Goal: Information Seeking & Learning: Learn about a topic

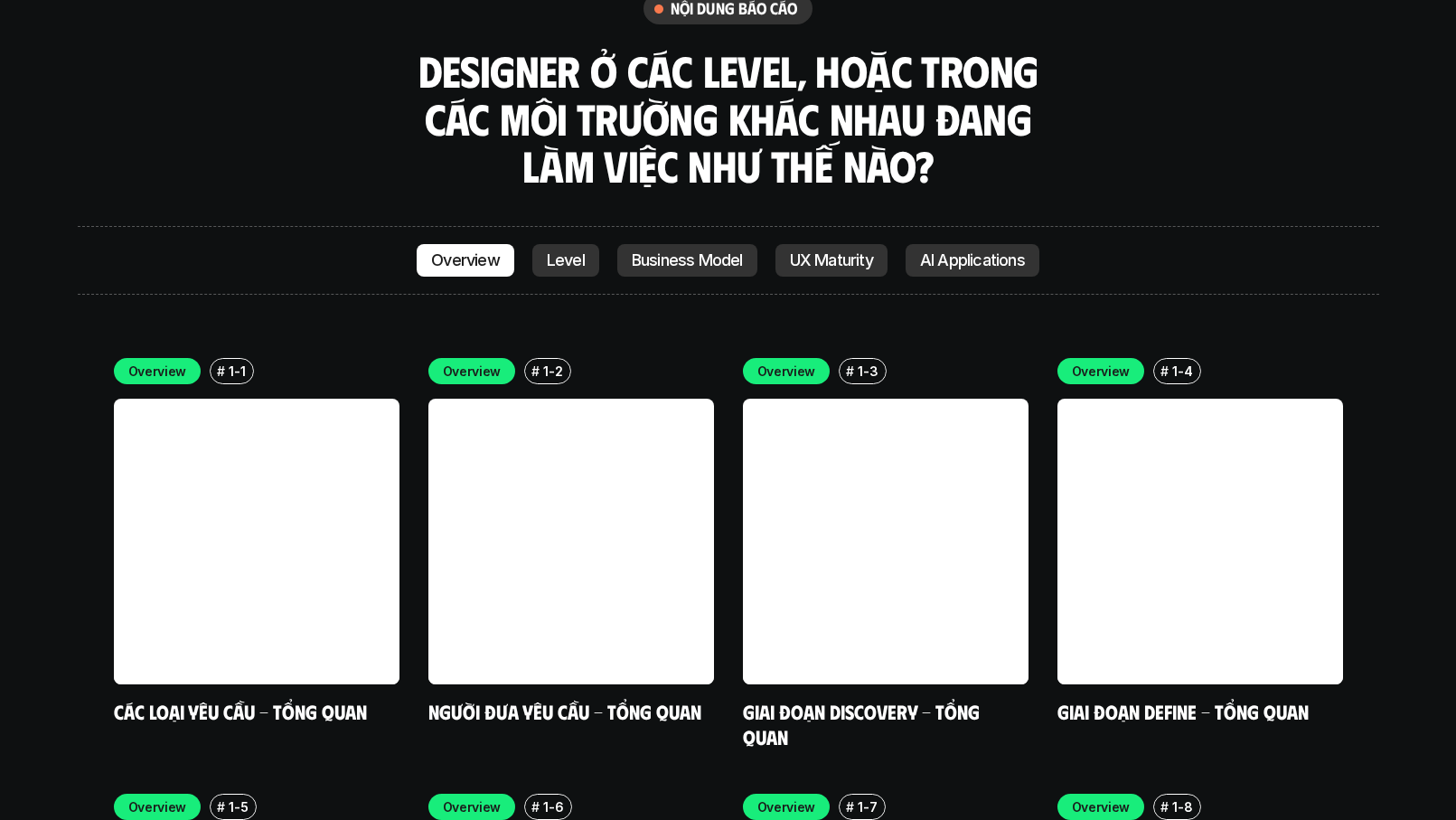
scroll to position [4771, 0]
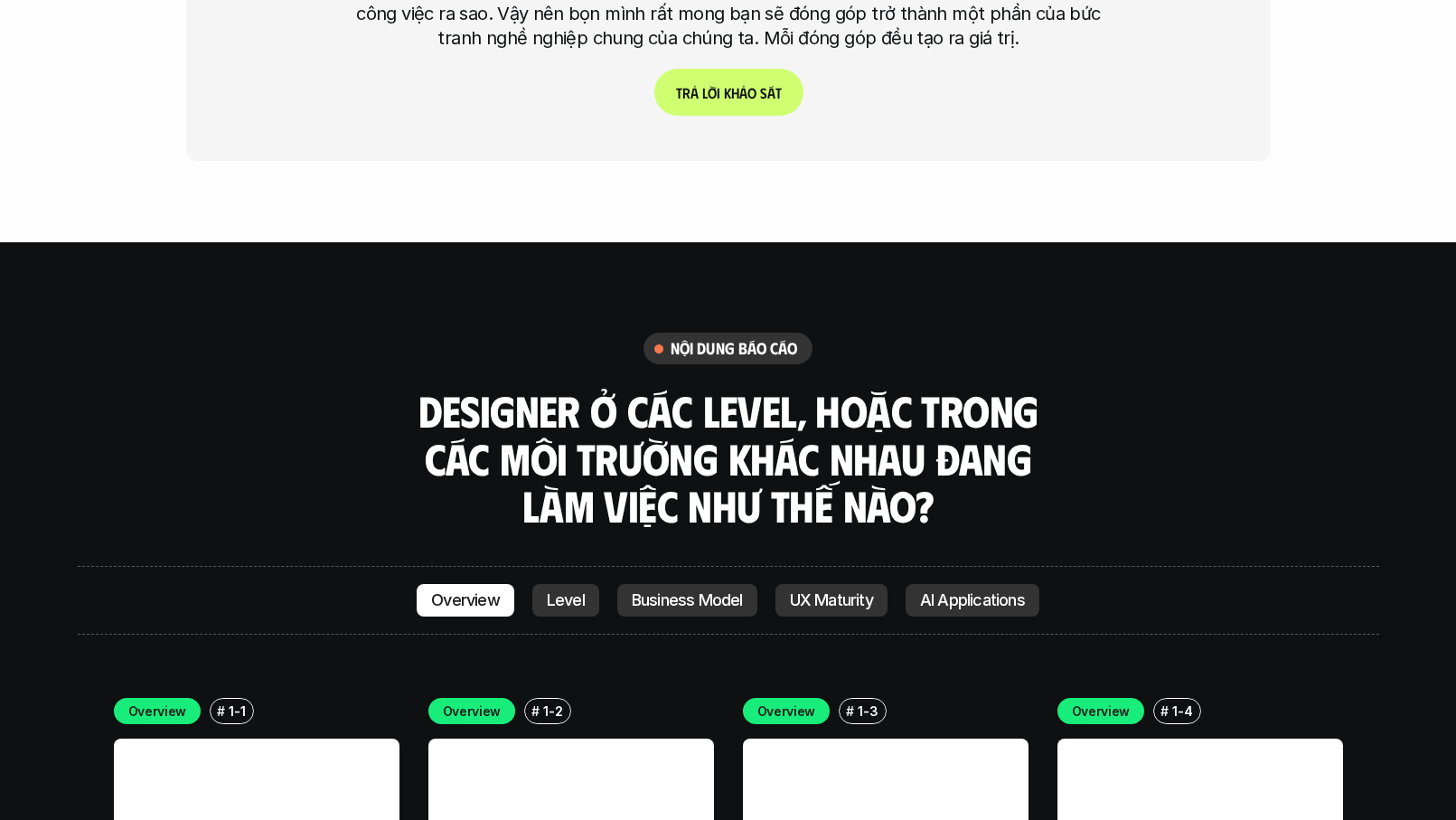
drag, startPoint x: 509, startPoint y: 305, endPoint x: 863, endPoint y: 396, distance: 365.5
click at [863, 396] on h3 "Designer ở các level, hoặc trong các môi trường khác nhau đang làm việc như thế…" at bounding box center [728, 458] width 632 height 143
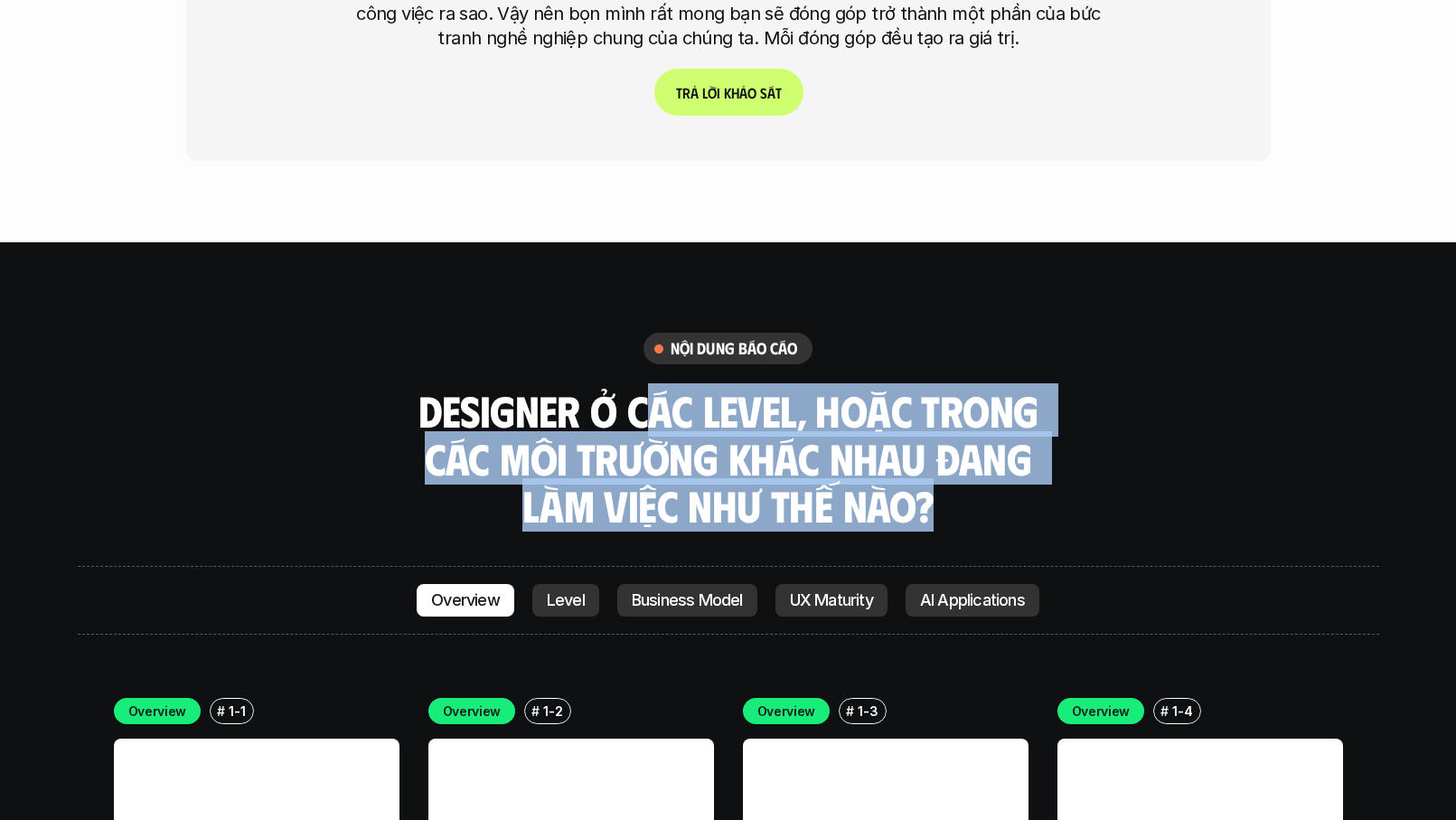
drag, startPoint x: 723, startPoint y: 314, endPoint x: 1023, endPoint y: 424, distance: 319.5
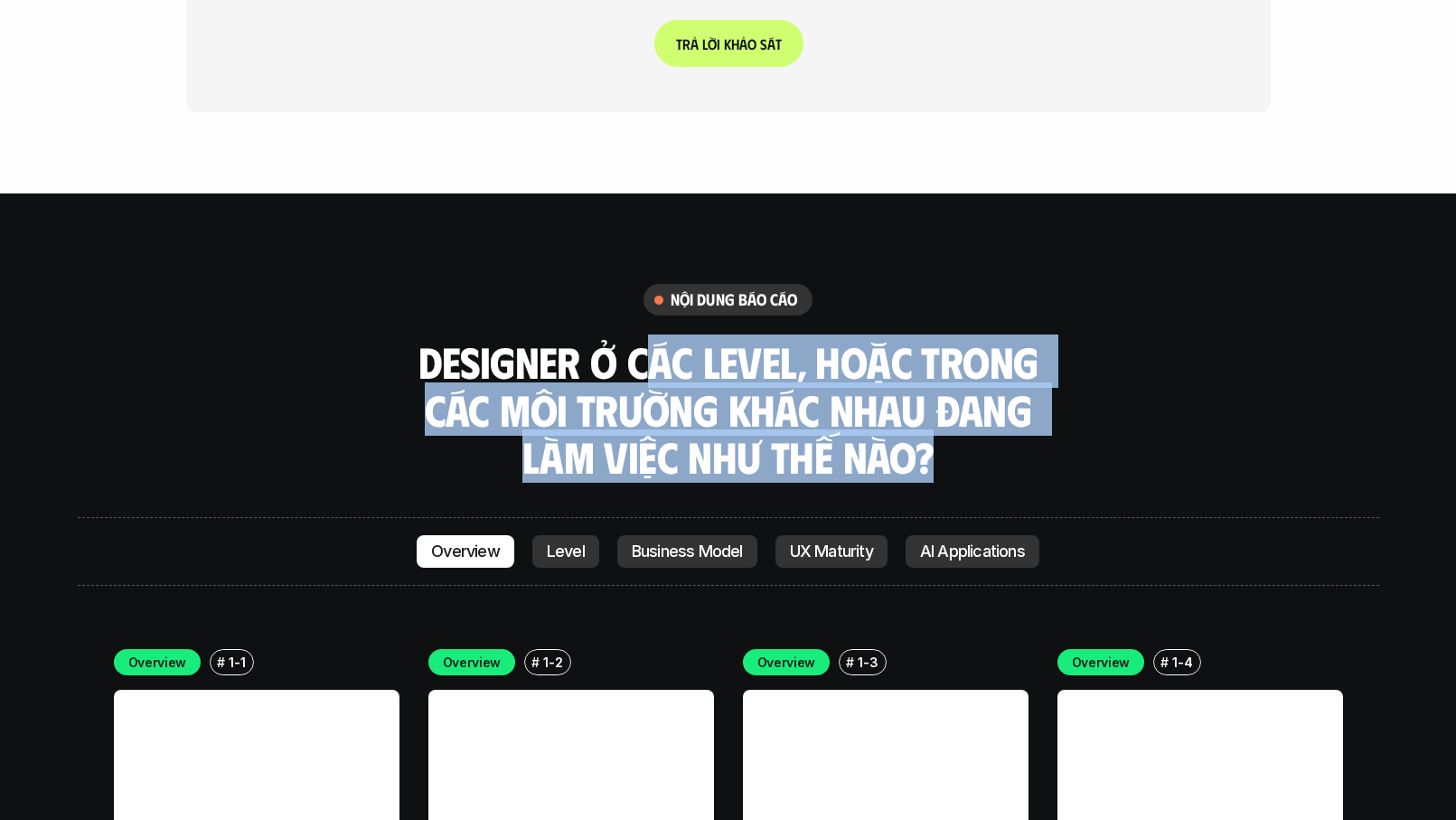
scroll to position [4904, 0]
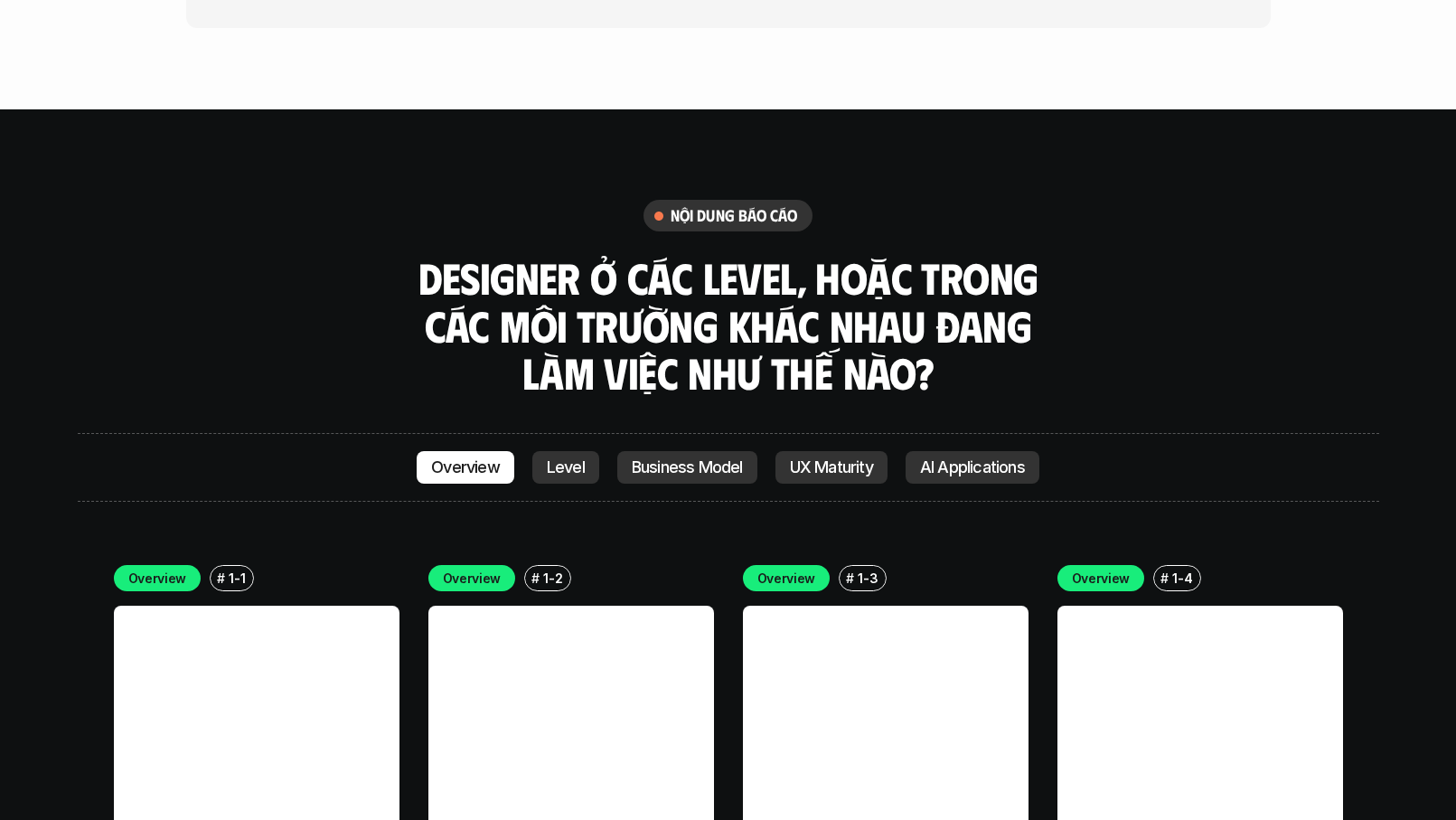
click at [391, 433] on div "Overview Level Business Model UX Maturity AI Applications" at bounding box center [728, 467] width 1301 height 68
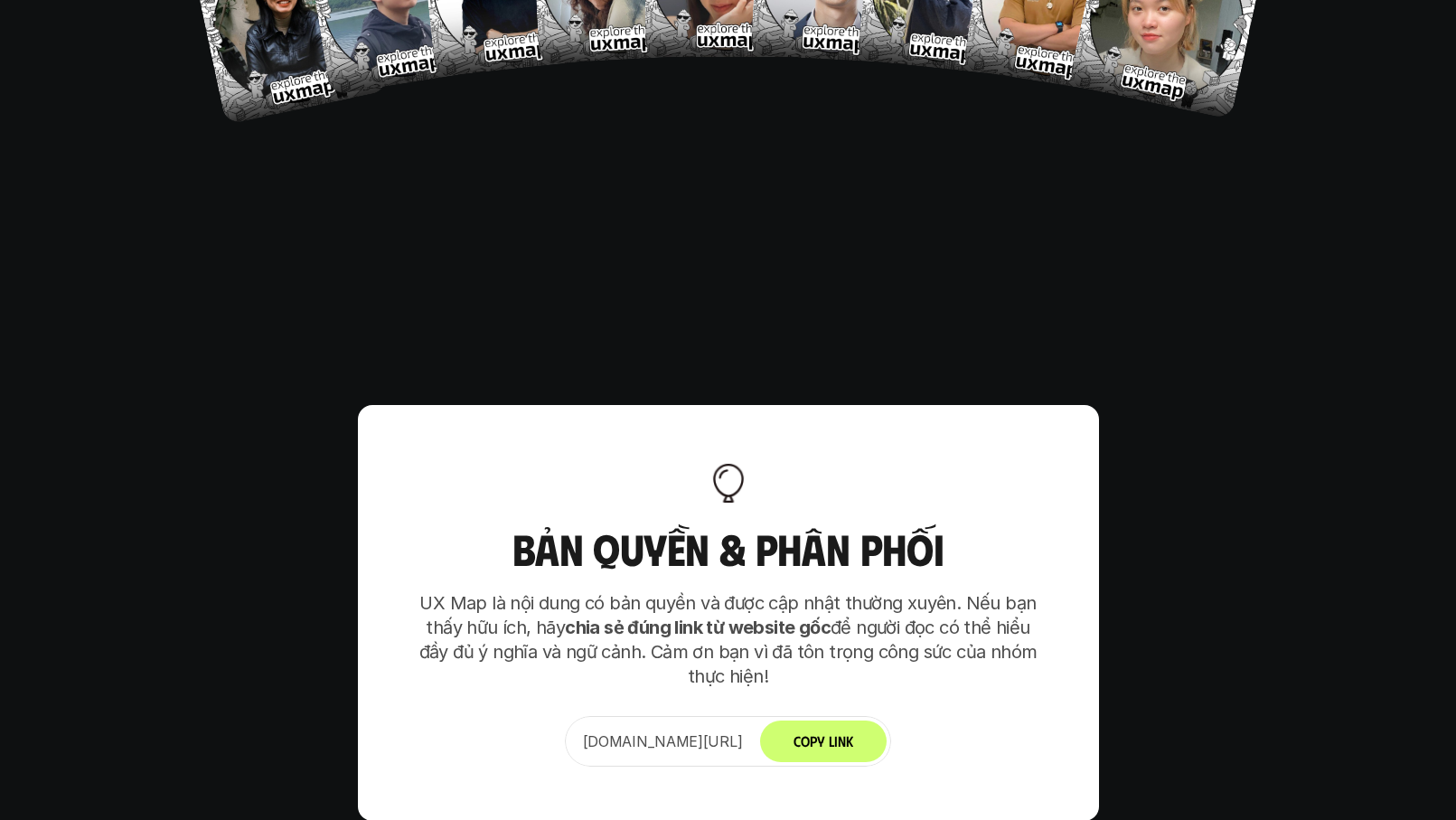
scroll to position [11349, 0]
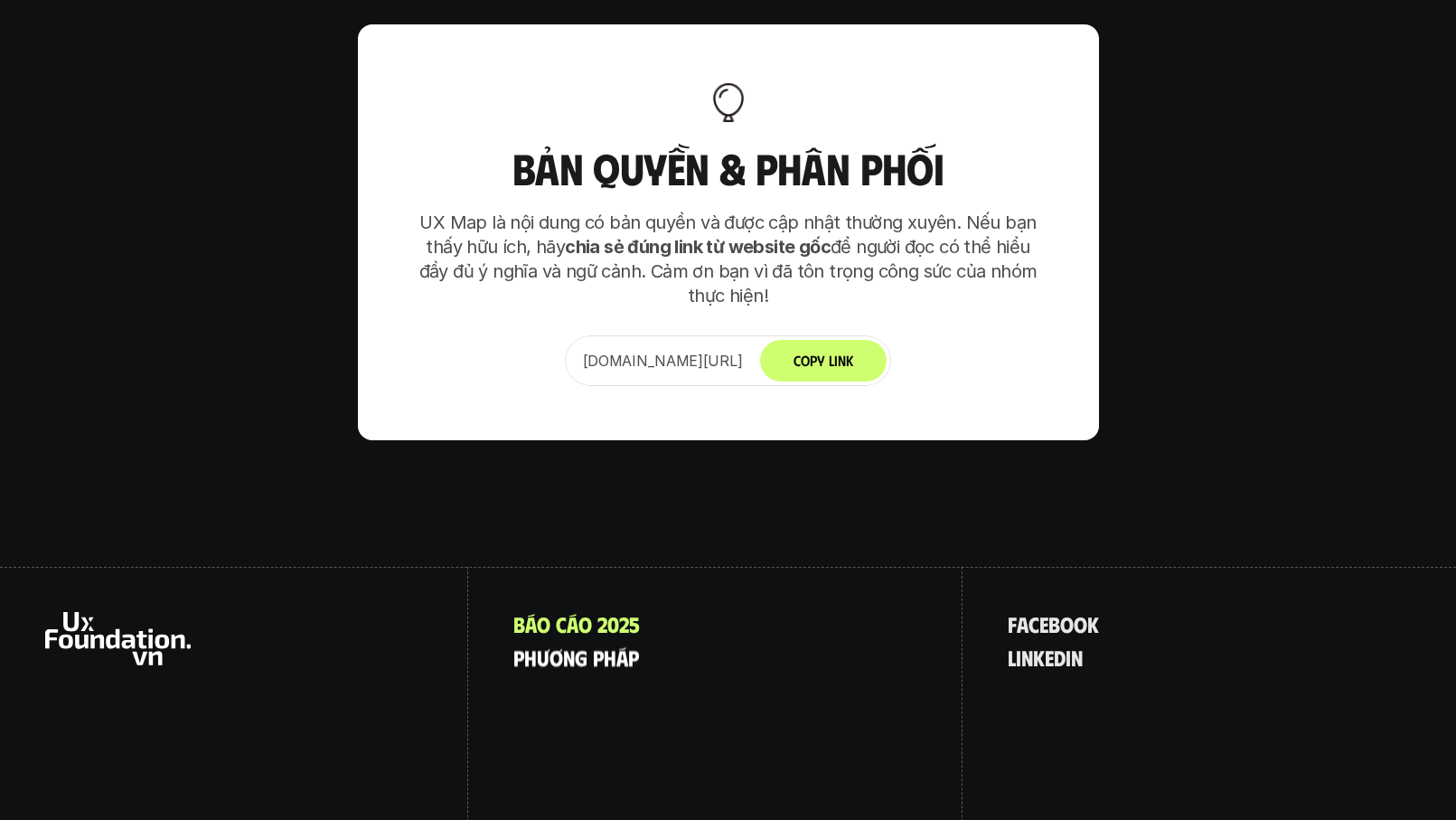
click at [565, 645] on p "p h ư ơ n g p h á p" at bounding box center [576, 657] width 125 height 23
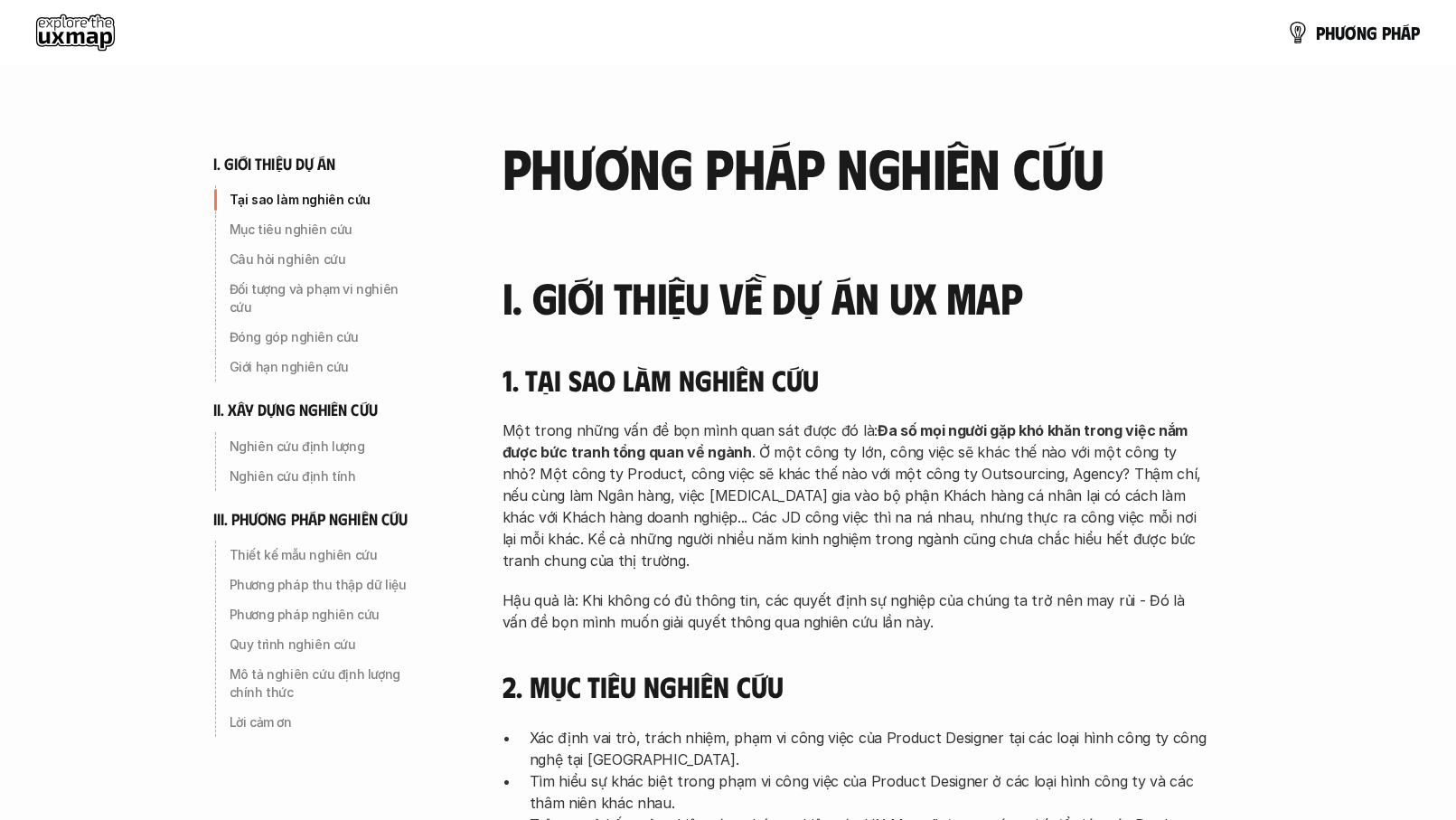
click at [72, 23] on use at bounding box center [75, 32] width 78 height 36
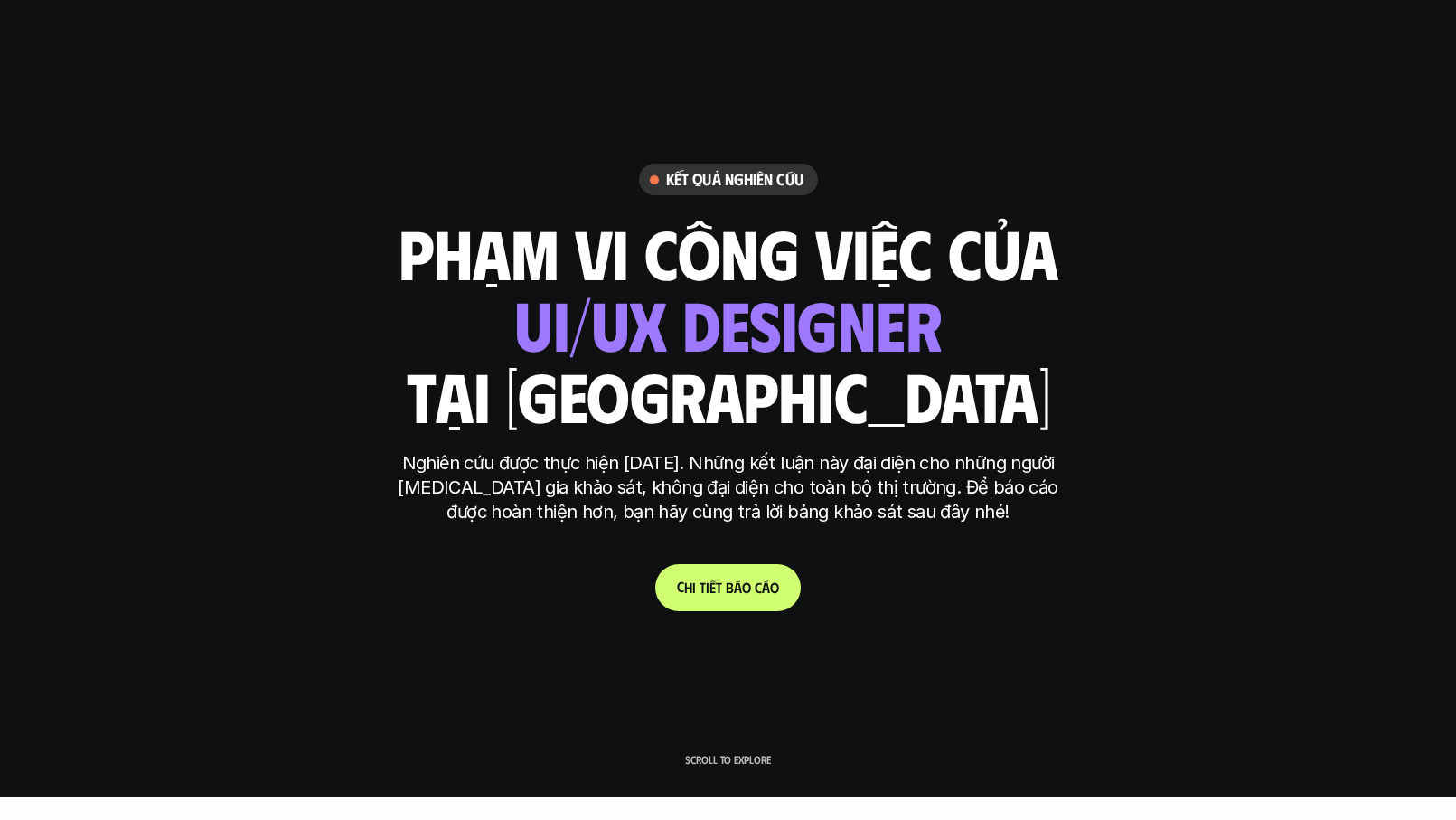
click at [751, 583] on p "C h i t i ế t b á o c á o" at bounding box center [728, 587] width 102 height 18
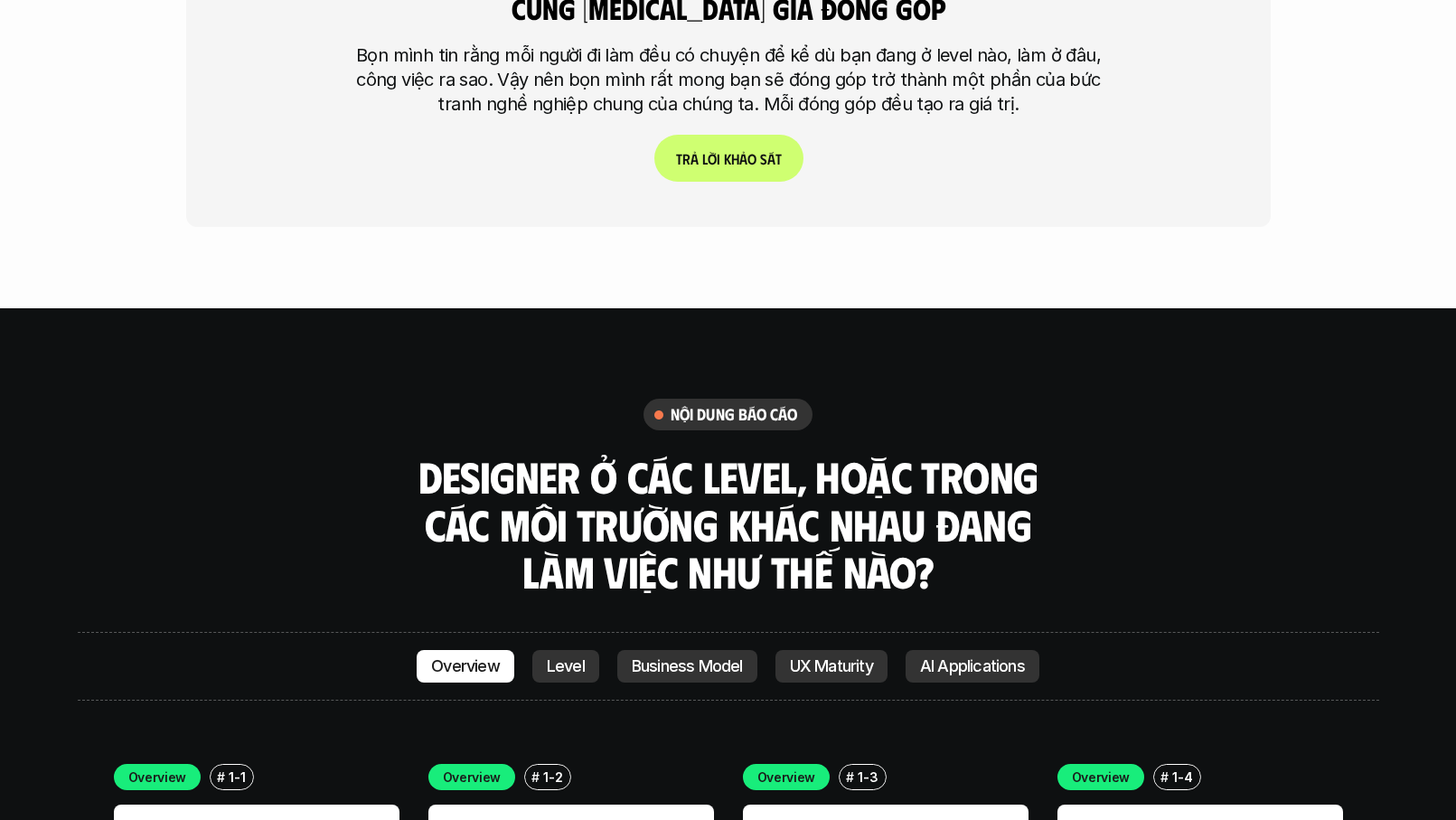
scroll to position [4905, 0]
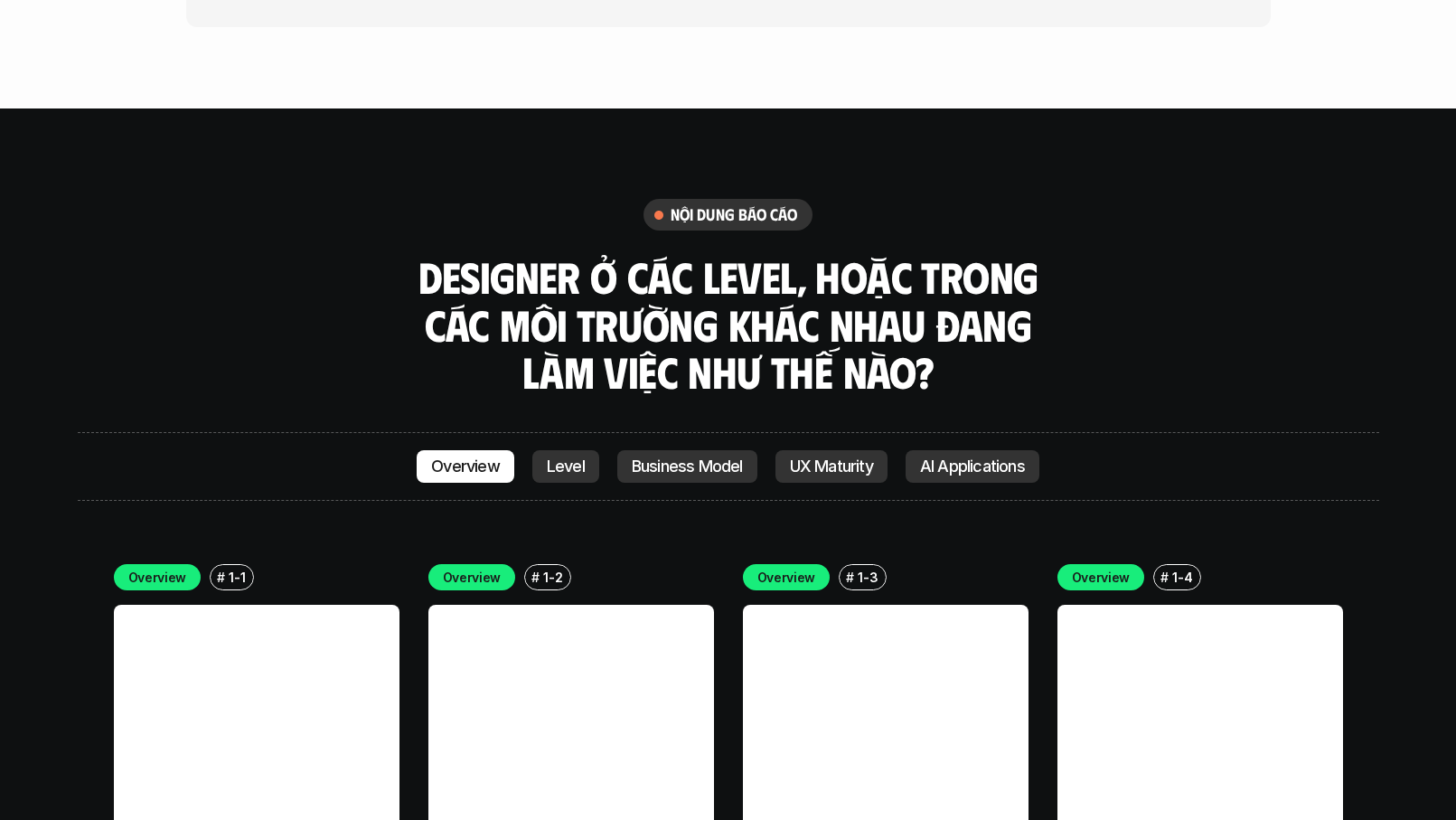
click at [318, 605] on link at bounding box center [256, 748] width 286 height 286
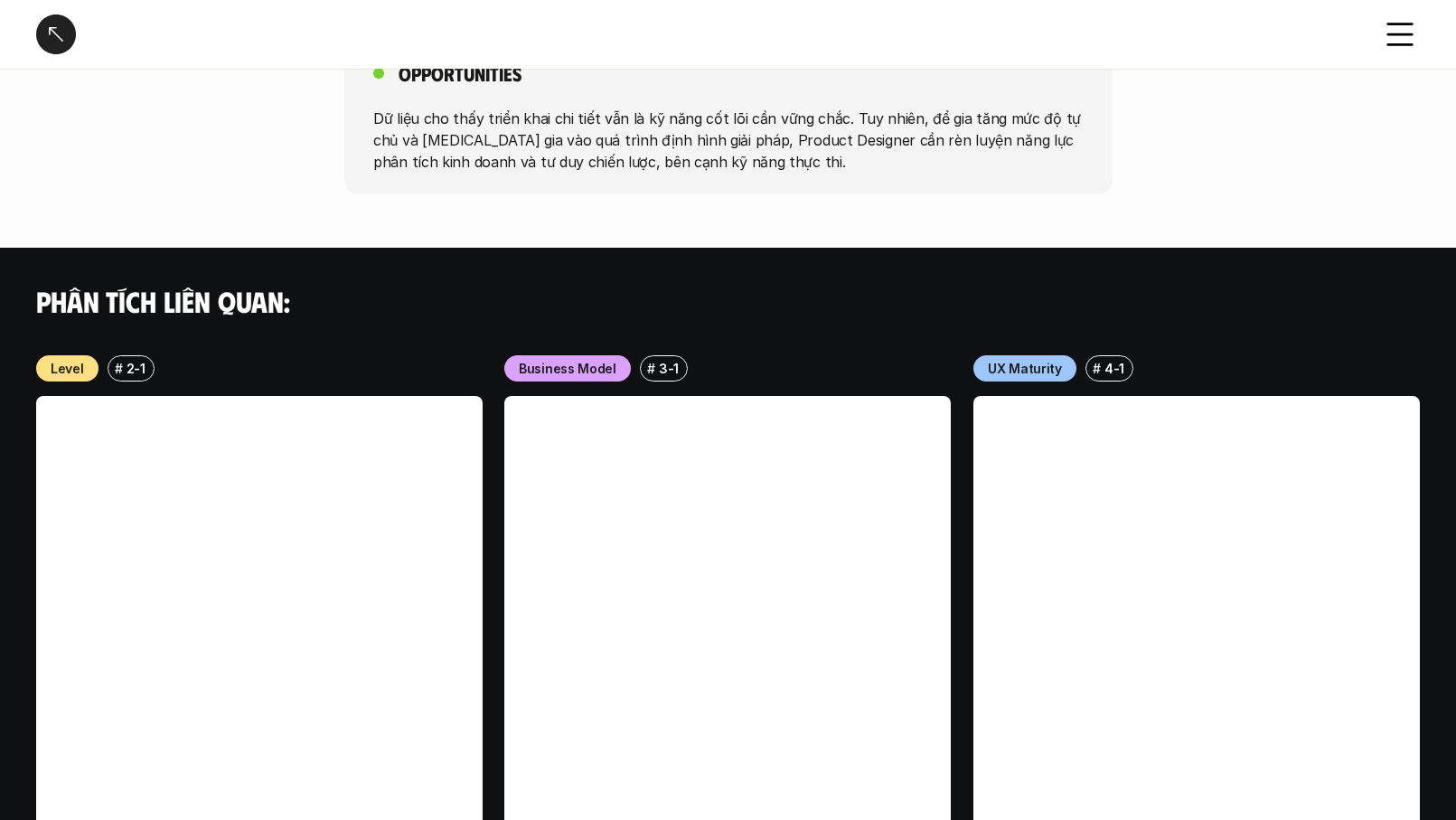
scroll to position [1814, 0]
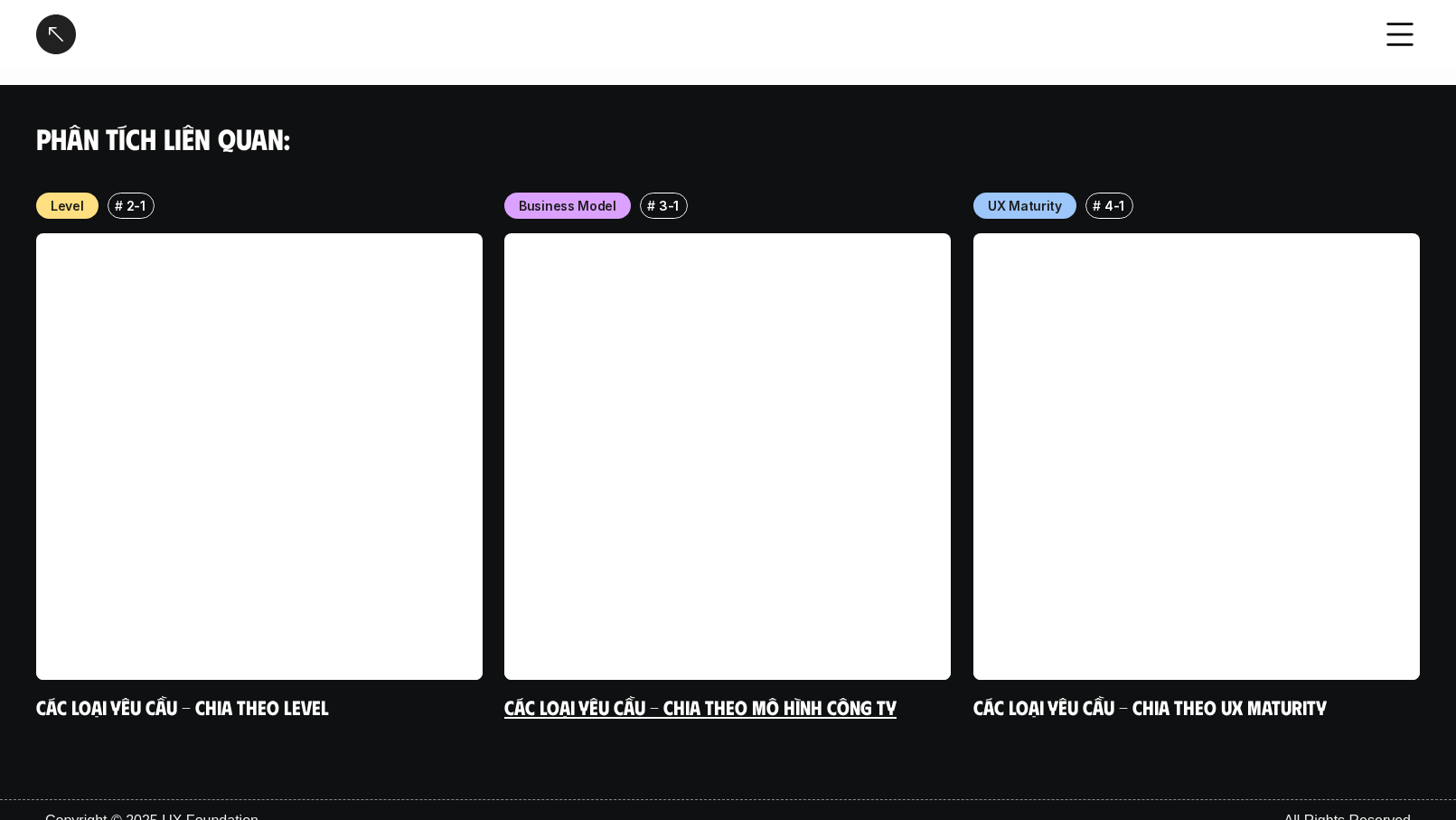
click at [585, 507] on link at bounding box center [727, 456] width 446 height 446
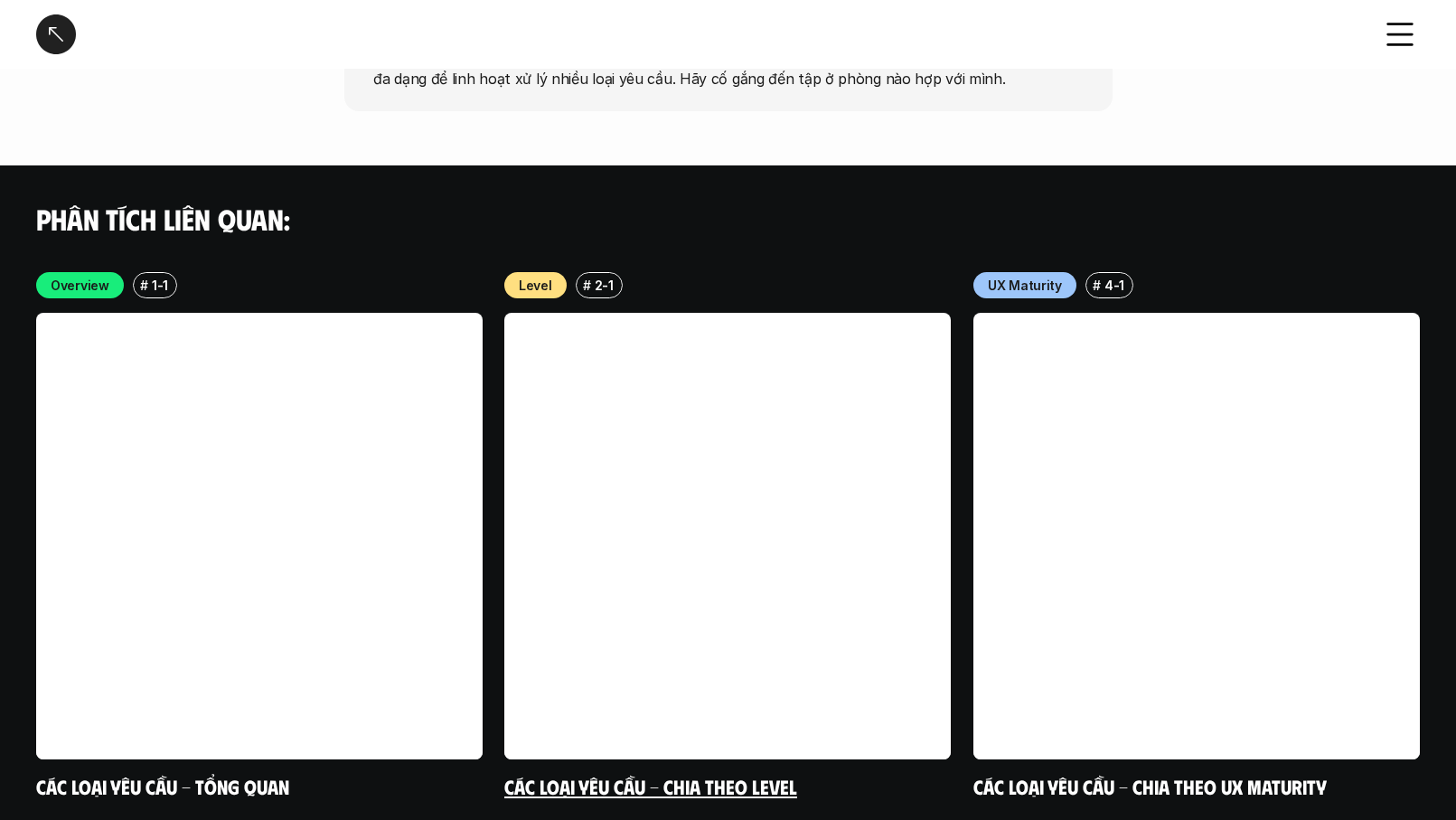
scroll to position [3540, 0]
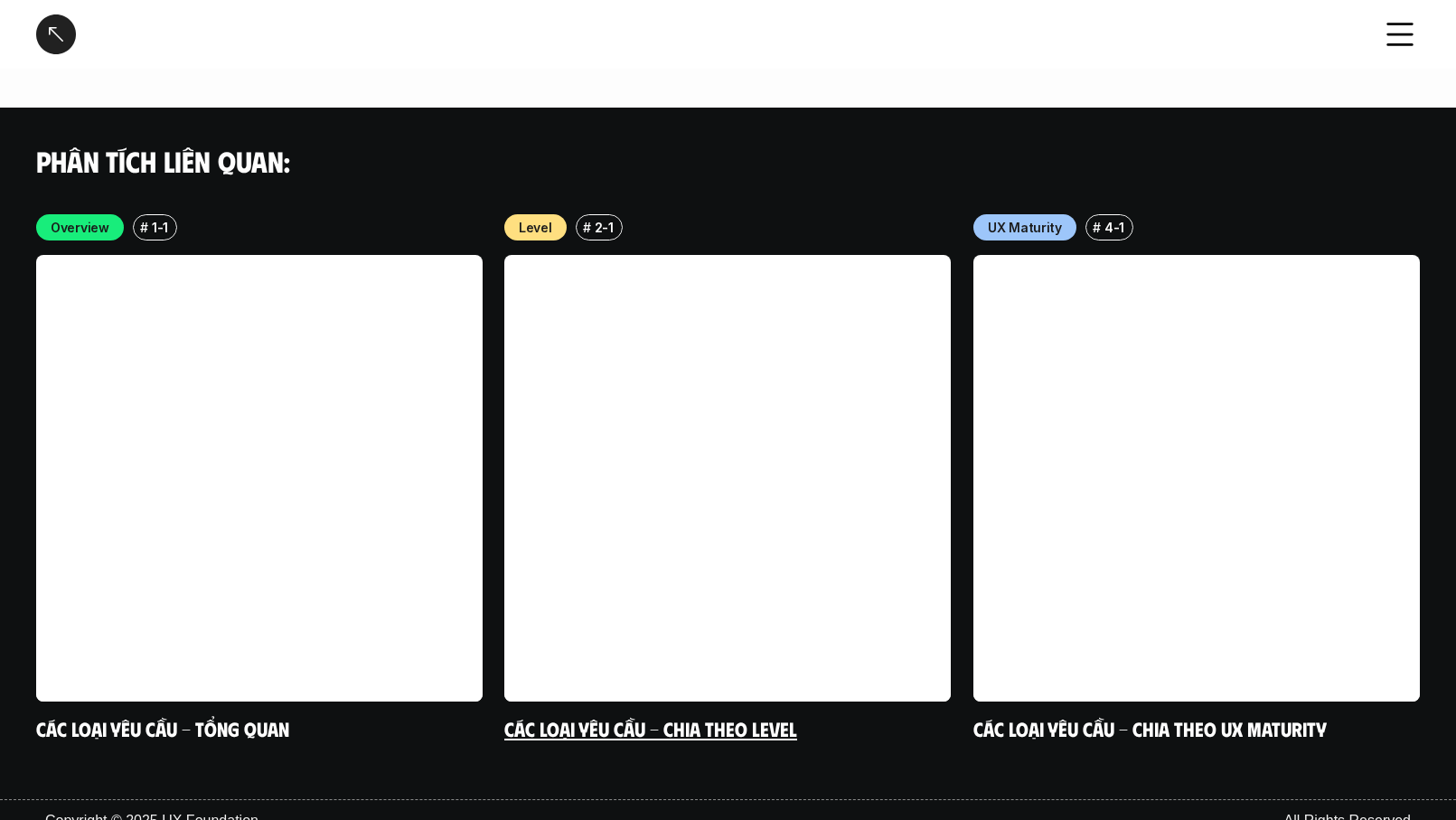
click at [737, 448] on link at bounding box center [727, 478] width 446 height 446
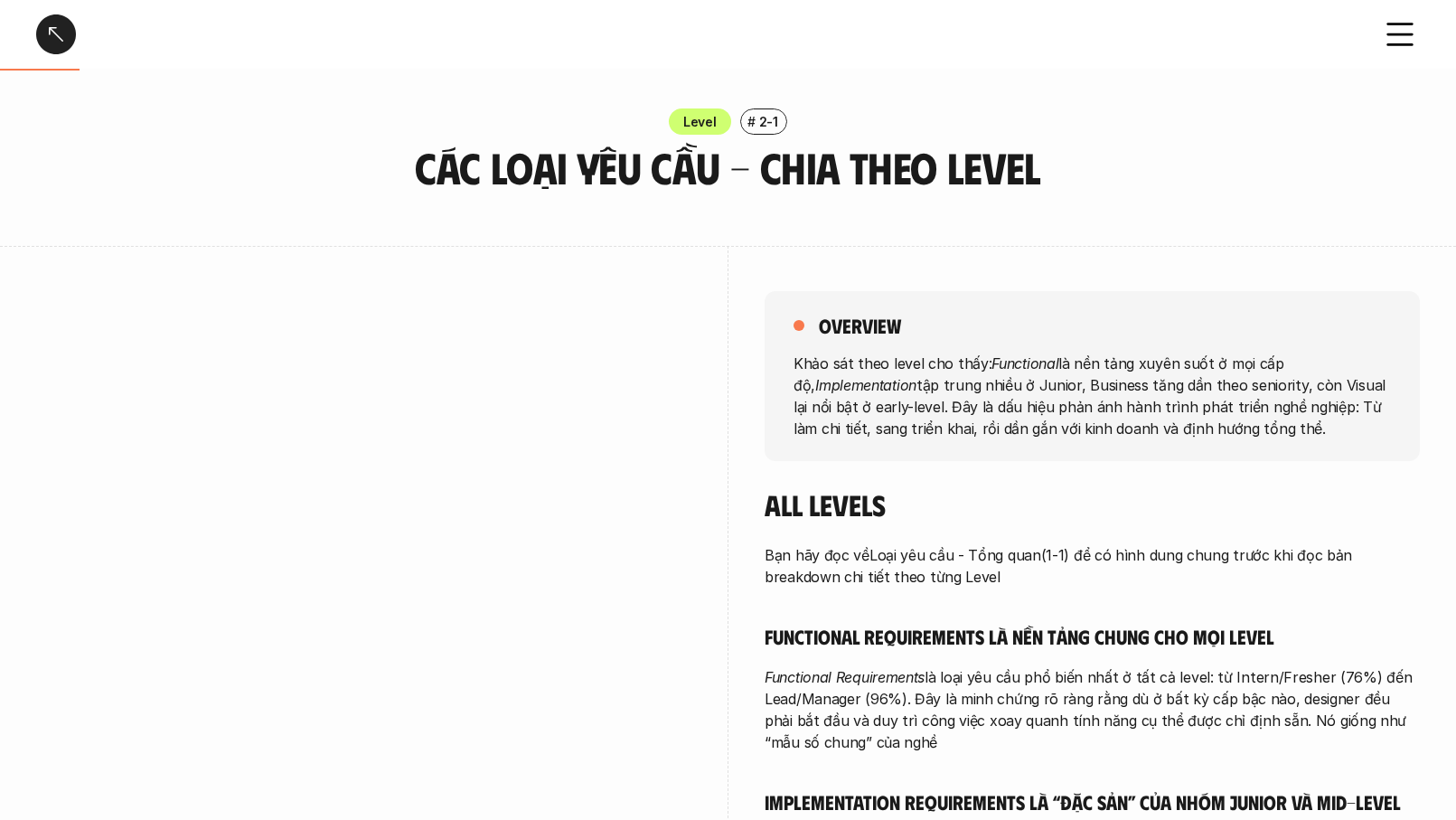
scroll to position [379, 0]
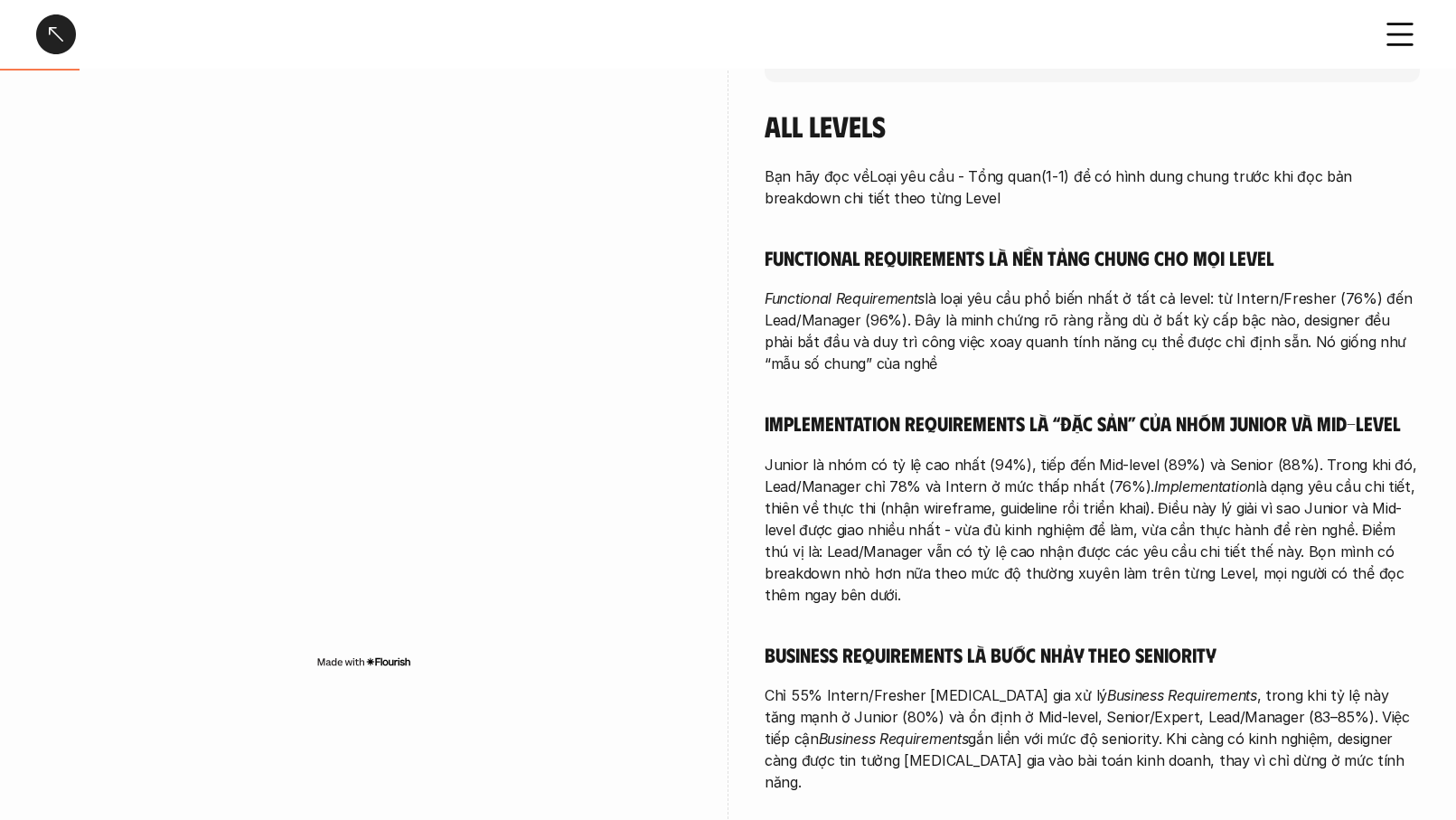
click at [1394, 42] on icon at bounding box center [1399, 34] width 40 height 40
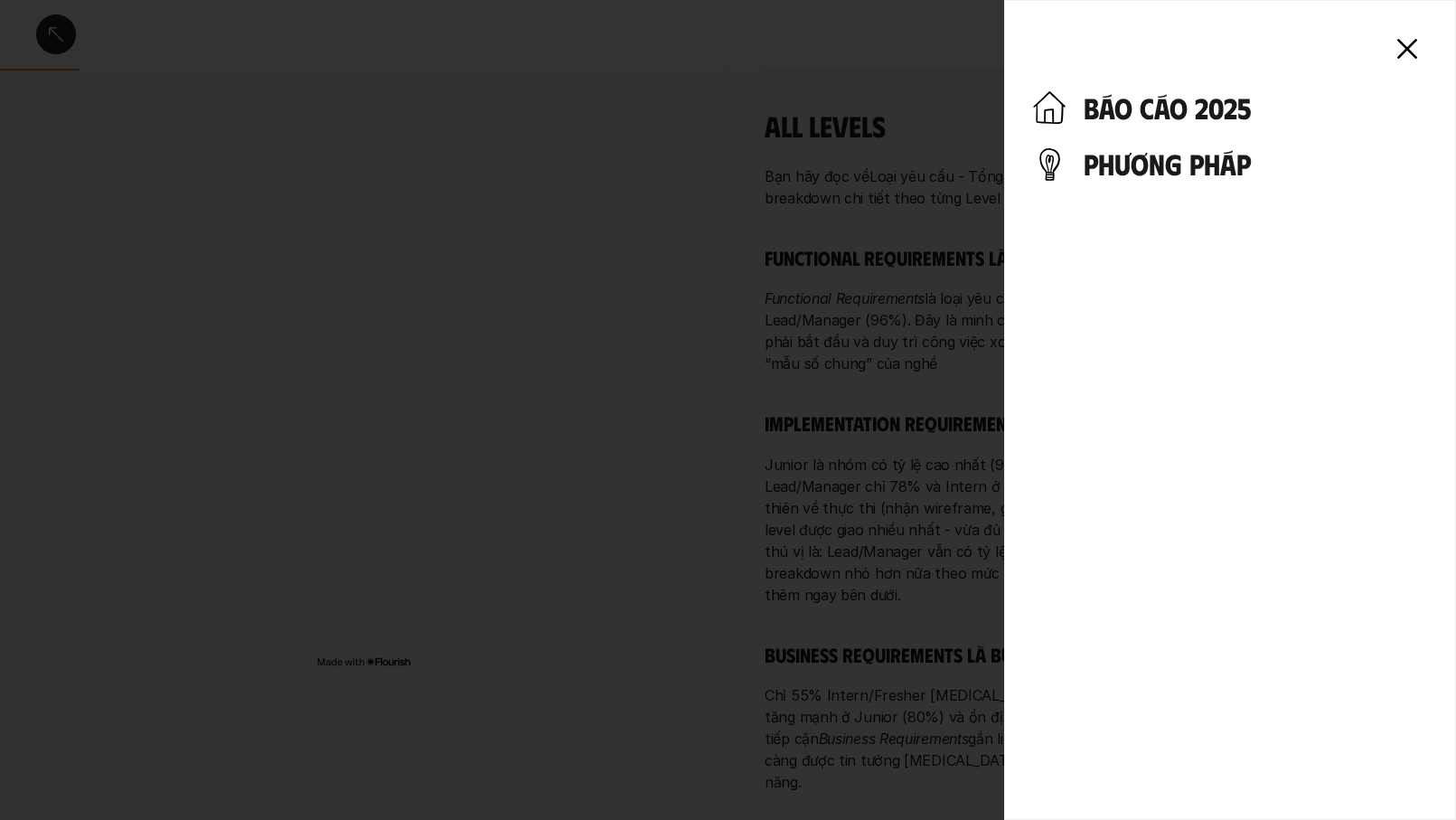
click at [1395, 42] on icon at bounding box center [1407, 49] width 40 height 40
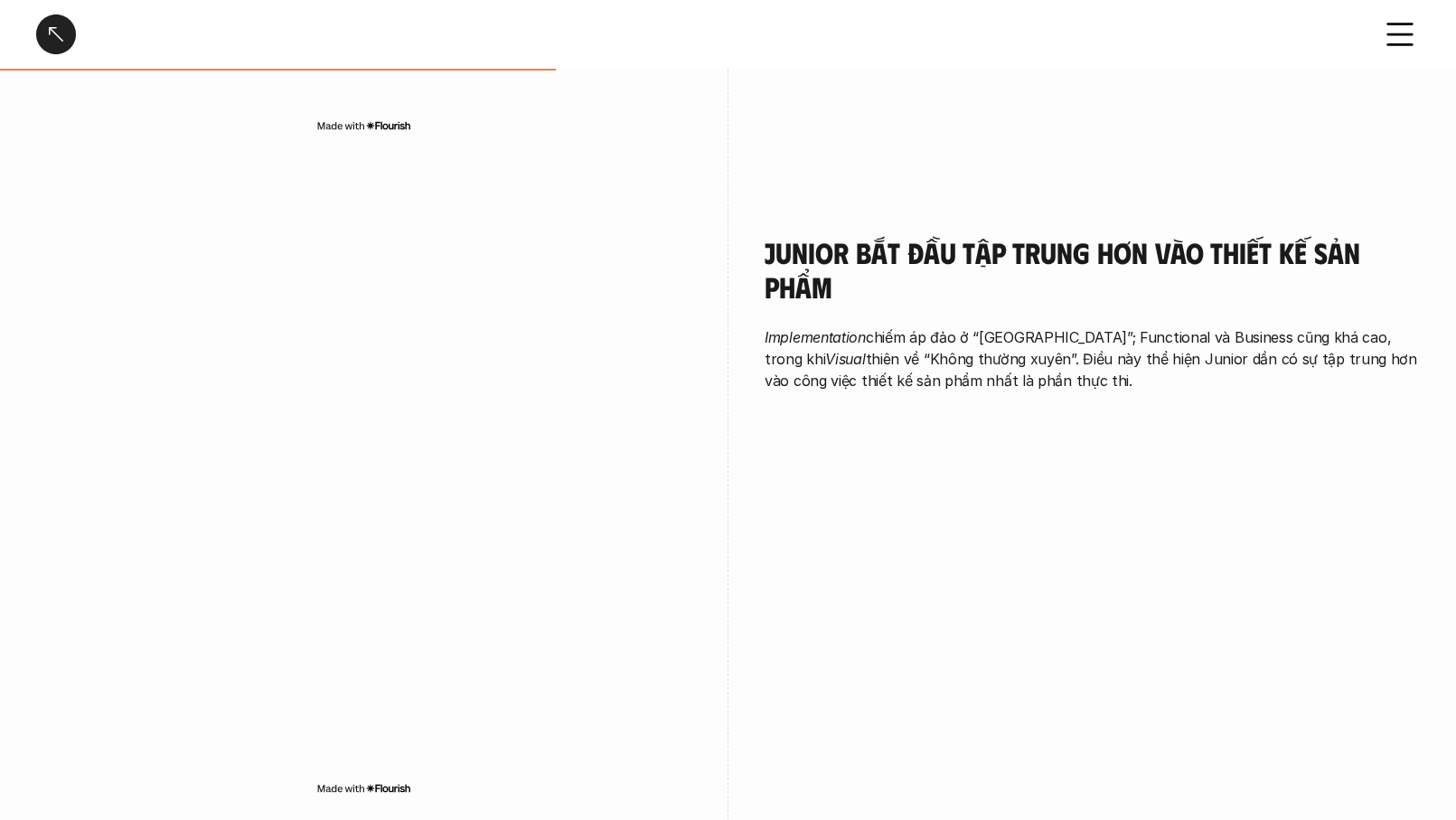
scroll to position [1743, 0]
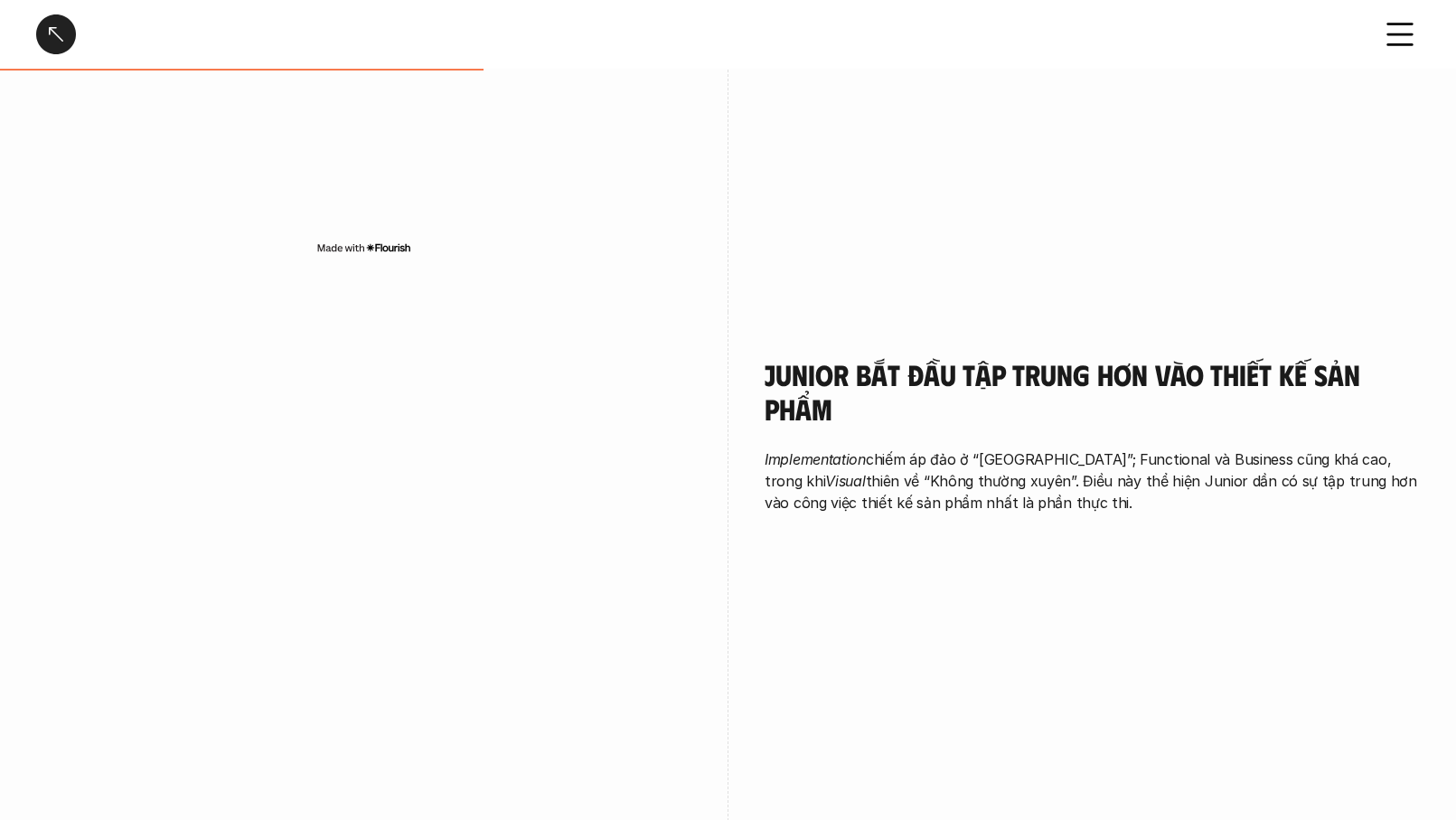
click at [908, 538] on div "Junior bắt đầu tập trung hơn vào thiết kế sản phẩm Implementation chiếm áp đảo …" at bounding box center [728, 643] width 1384 height 662
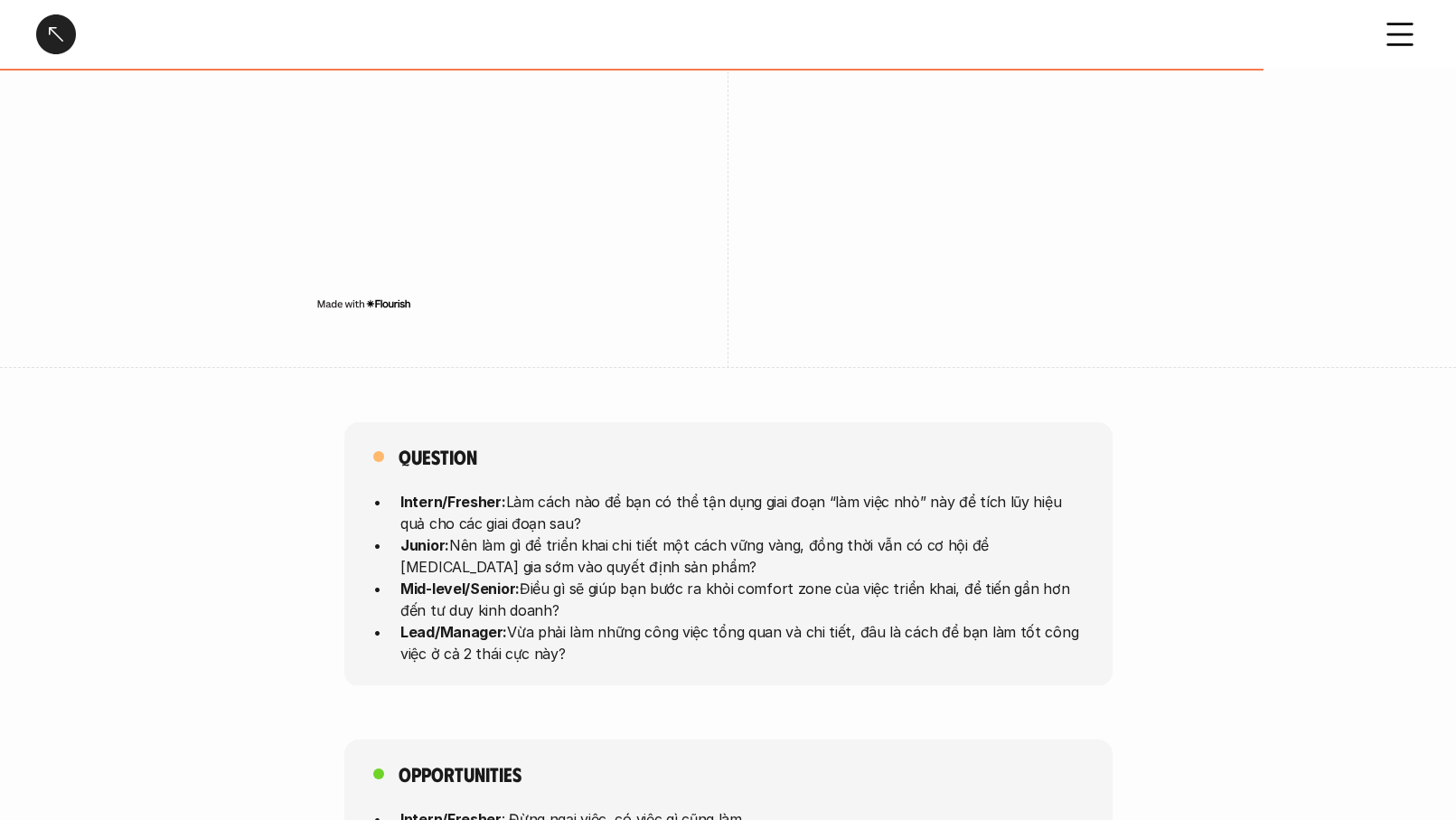
scroll to position [4607, 0]
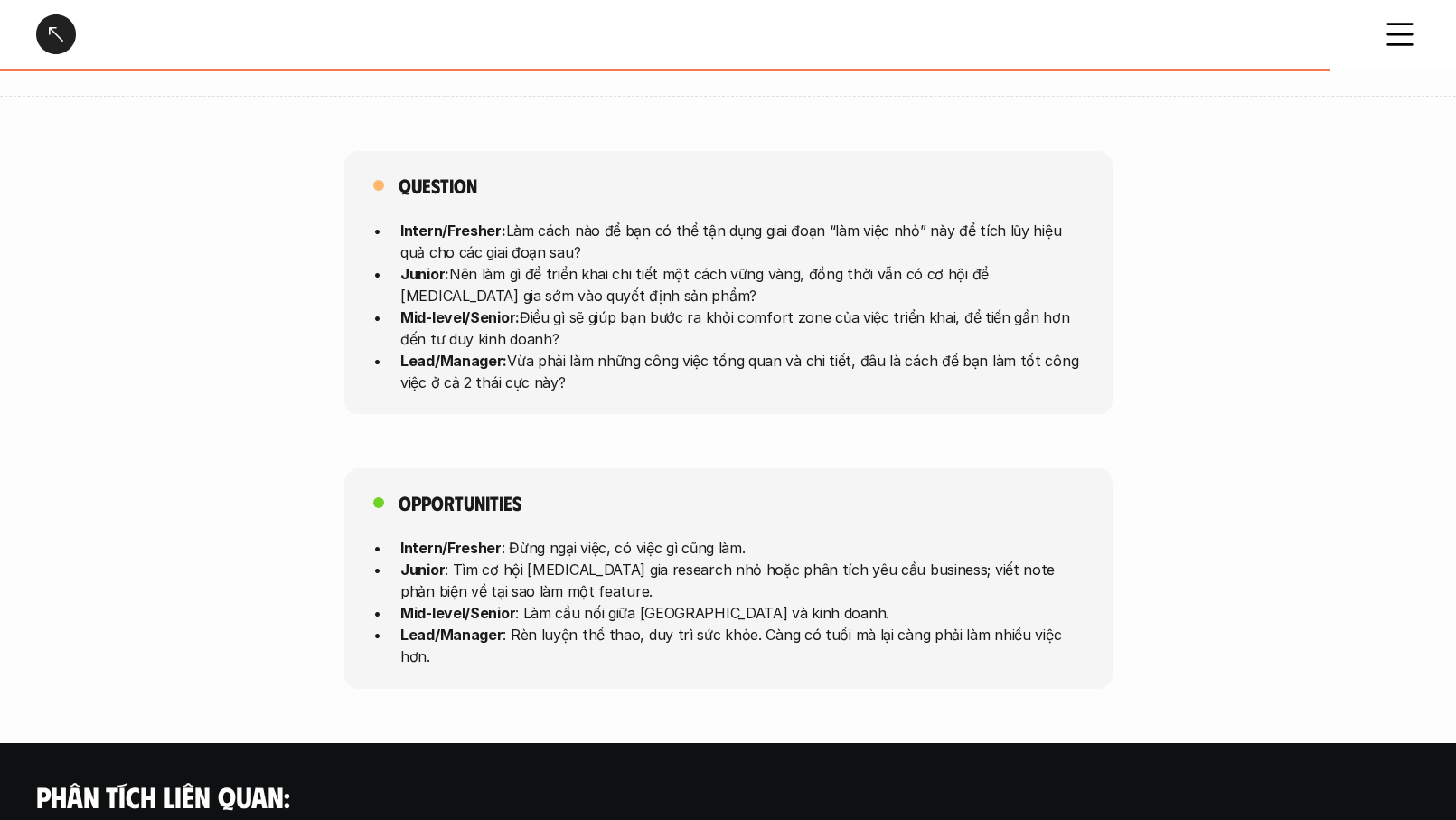
drag, startPoint x: 488, startPoint y: 261, endPoint x: 751, endPoint y: 448, distance: 322.7
click at [721, 537] on p "Intern/Fresher : Đừng ngại việc, có việc gì cũng làm." at bounding box center [742, 548] width 683 height 22
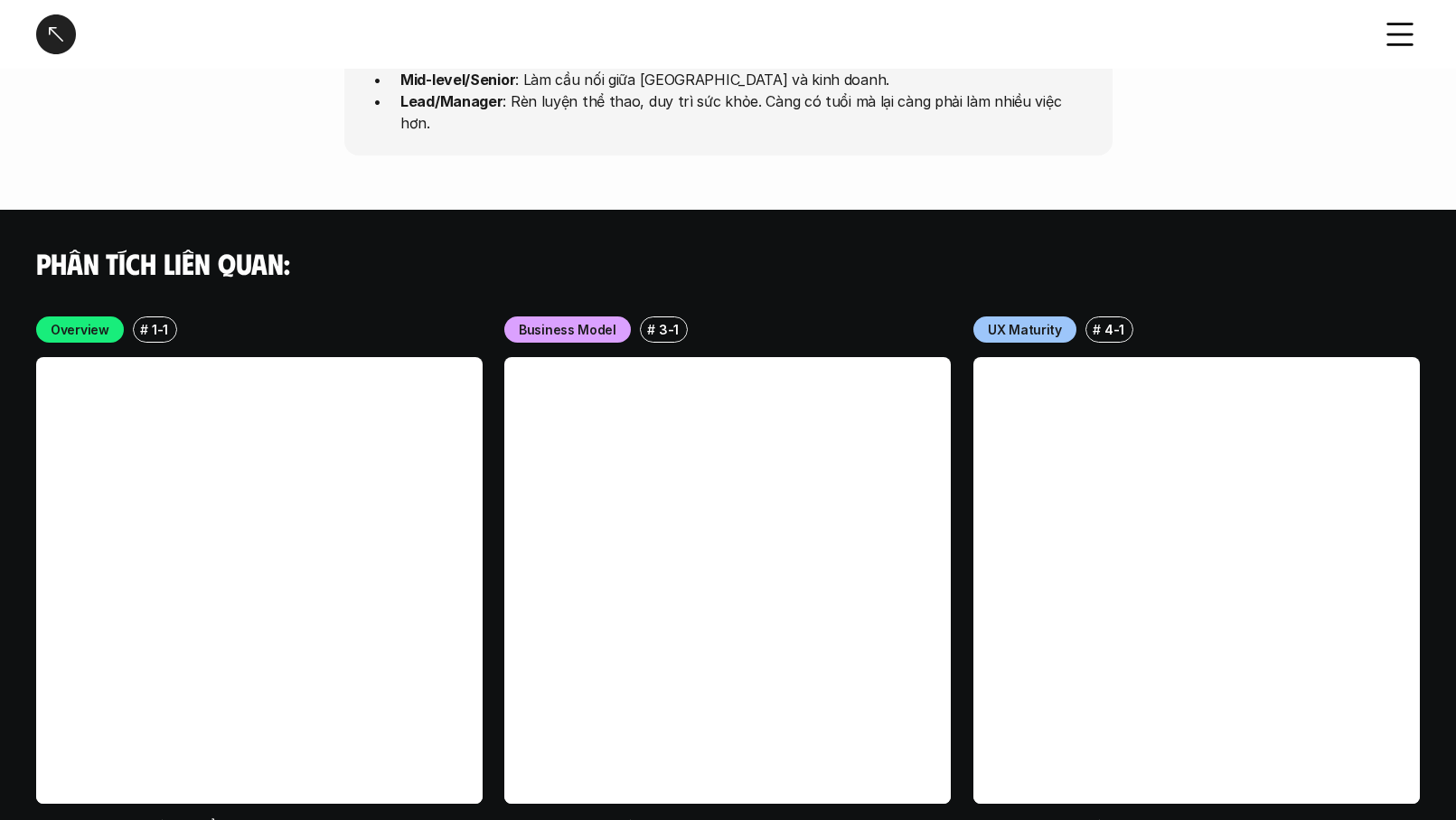
scroll to position [5200, 0]
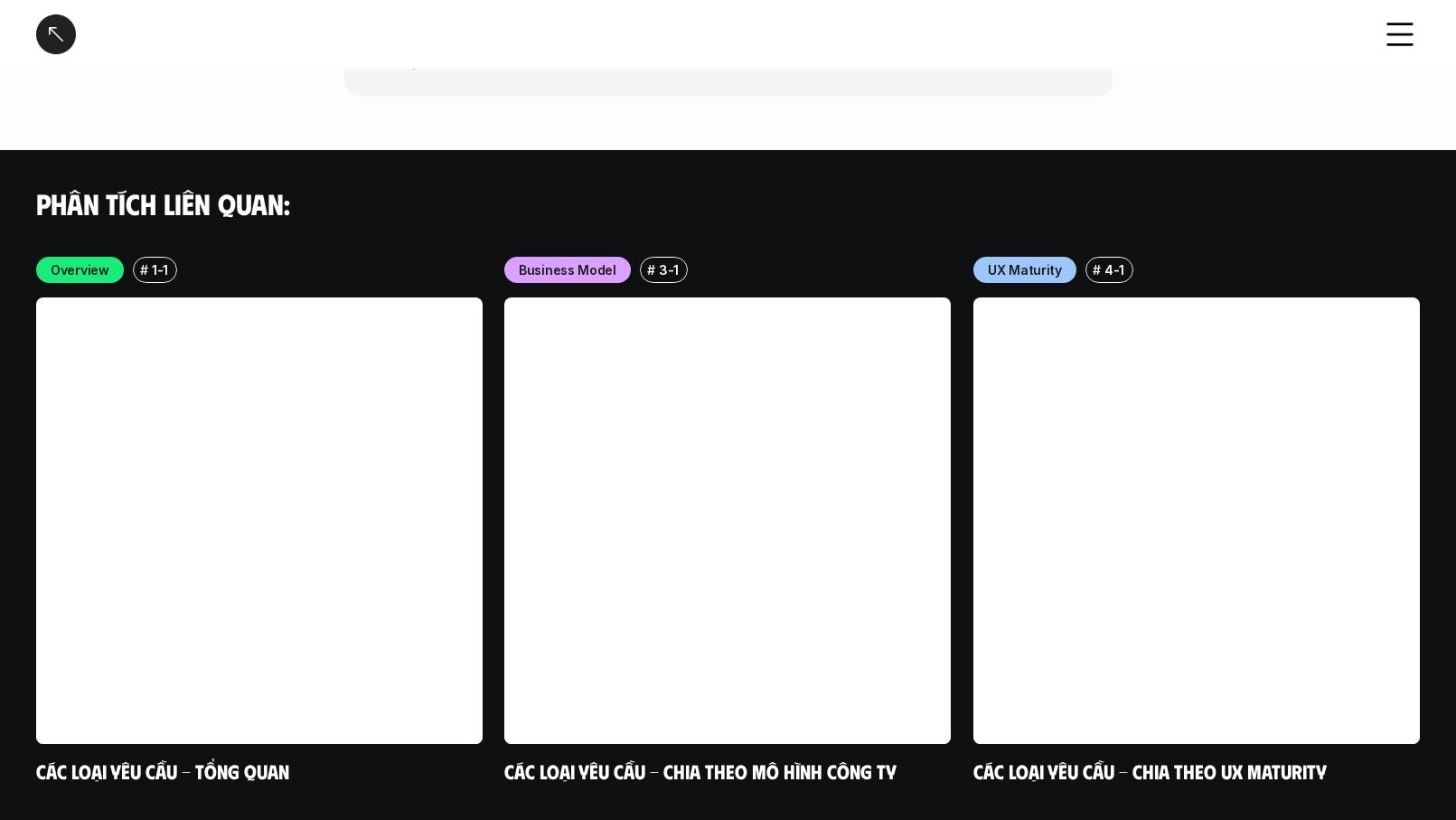
click at [68, 44] on div at bounding box center [56, 34] width 40 height 40
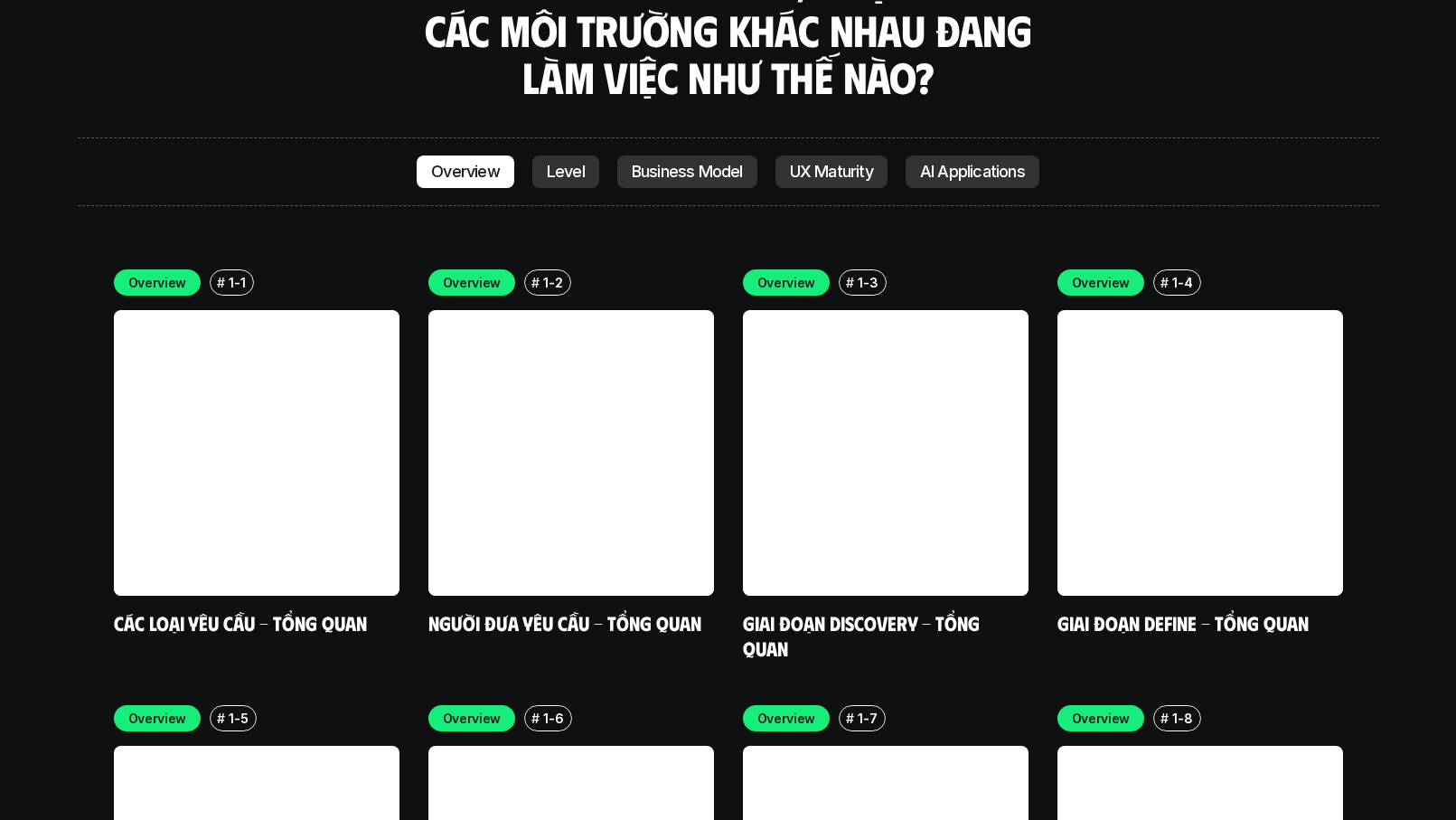
scroll to position [5262, 0]
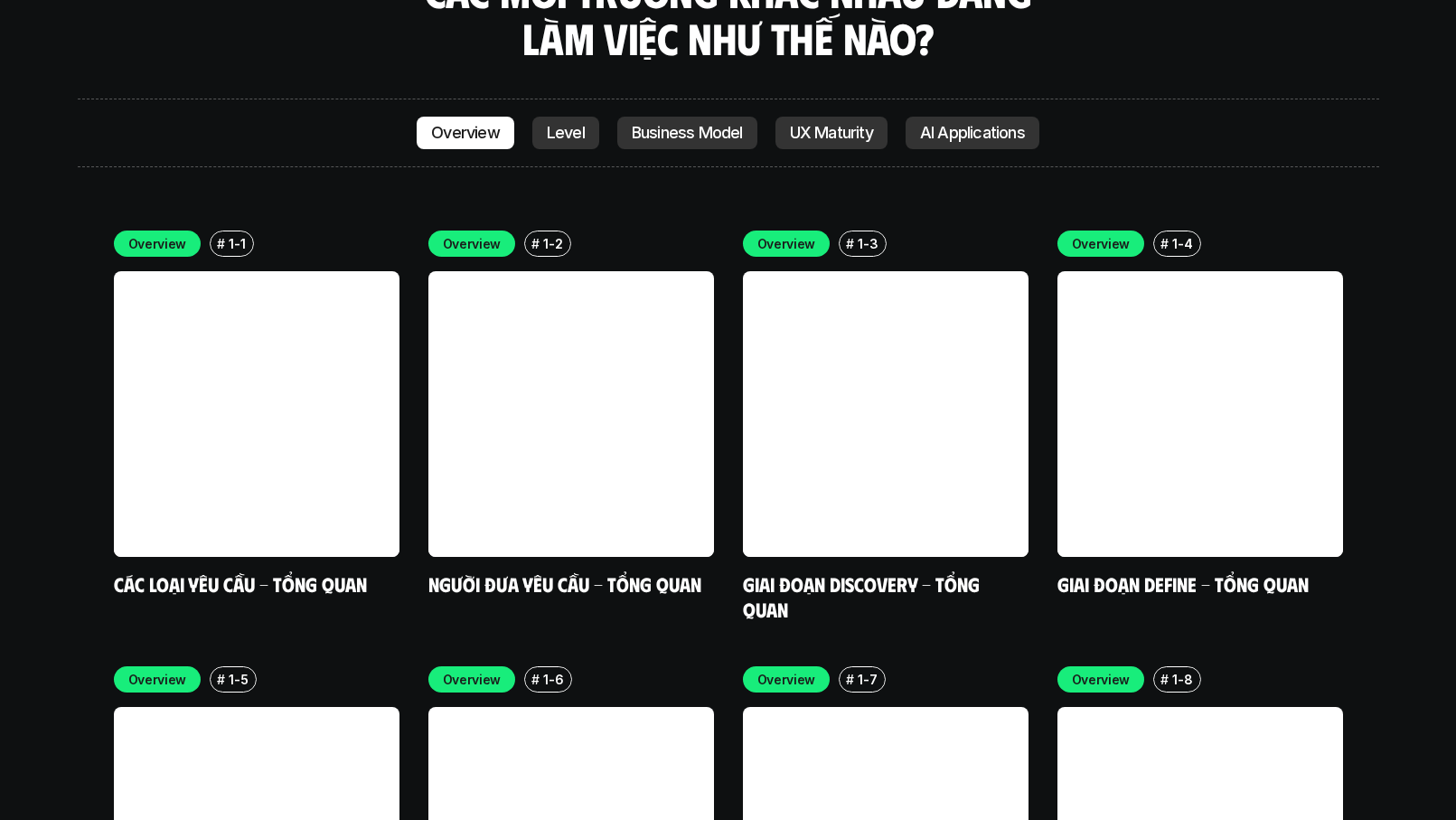
click at [568, 124] on p "Level" at bounding box center [566, 133] width 38 height 18
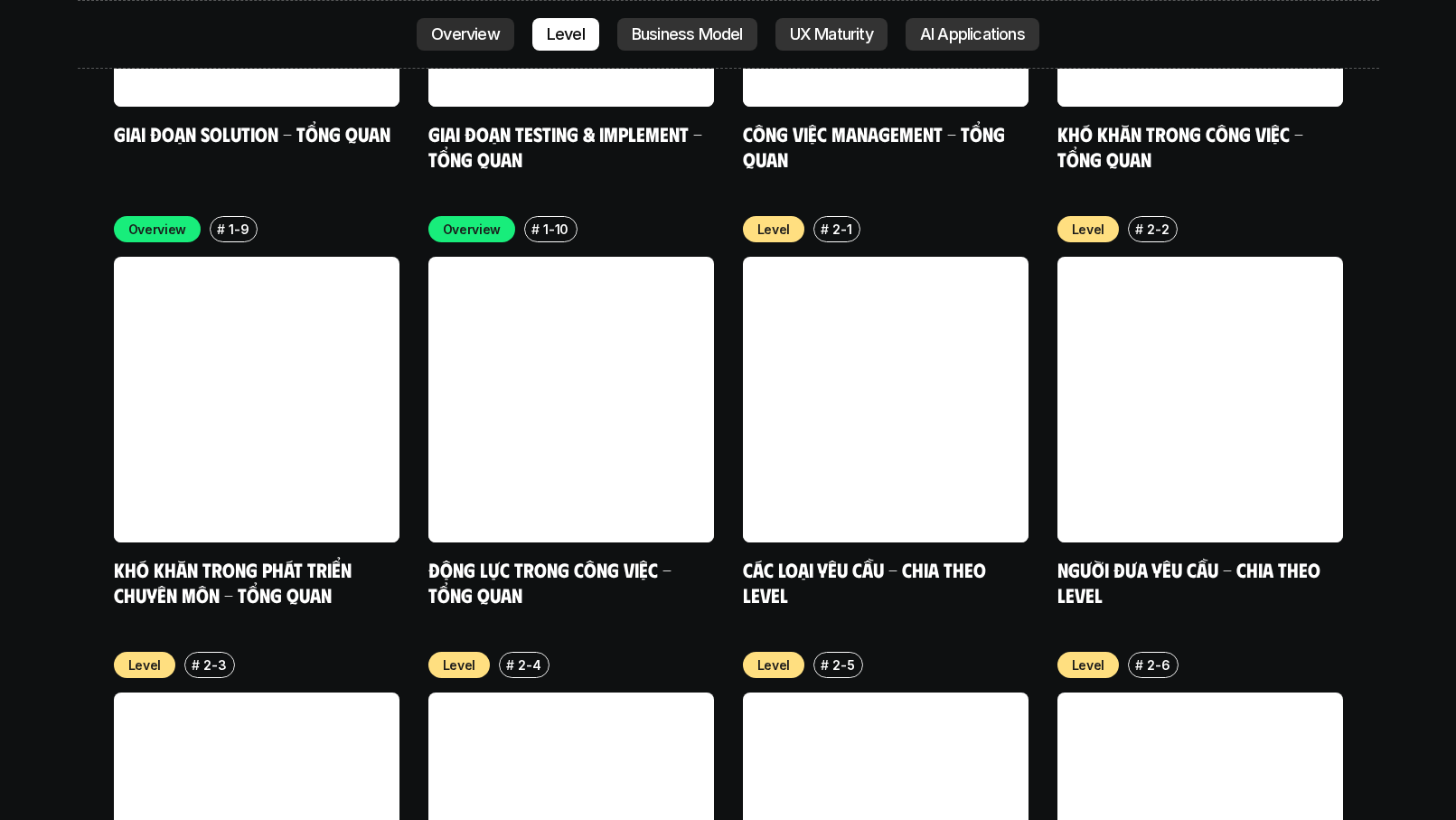
scroll to position [6151, 0]
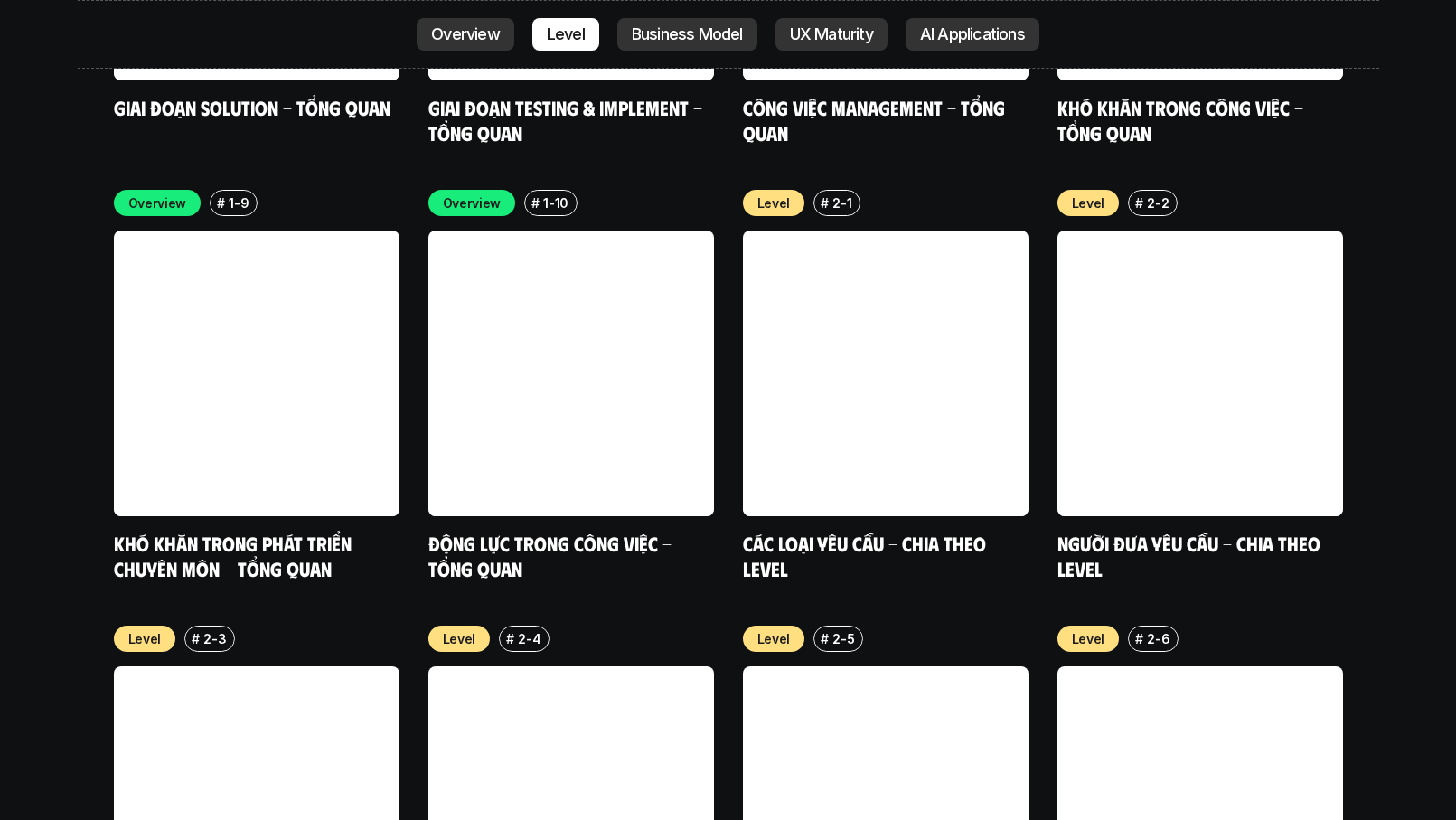
click at [694, 41] on p "Business Model" at bounding box center [688, 34] width 112 height 18
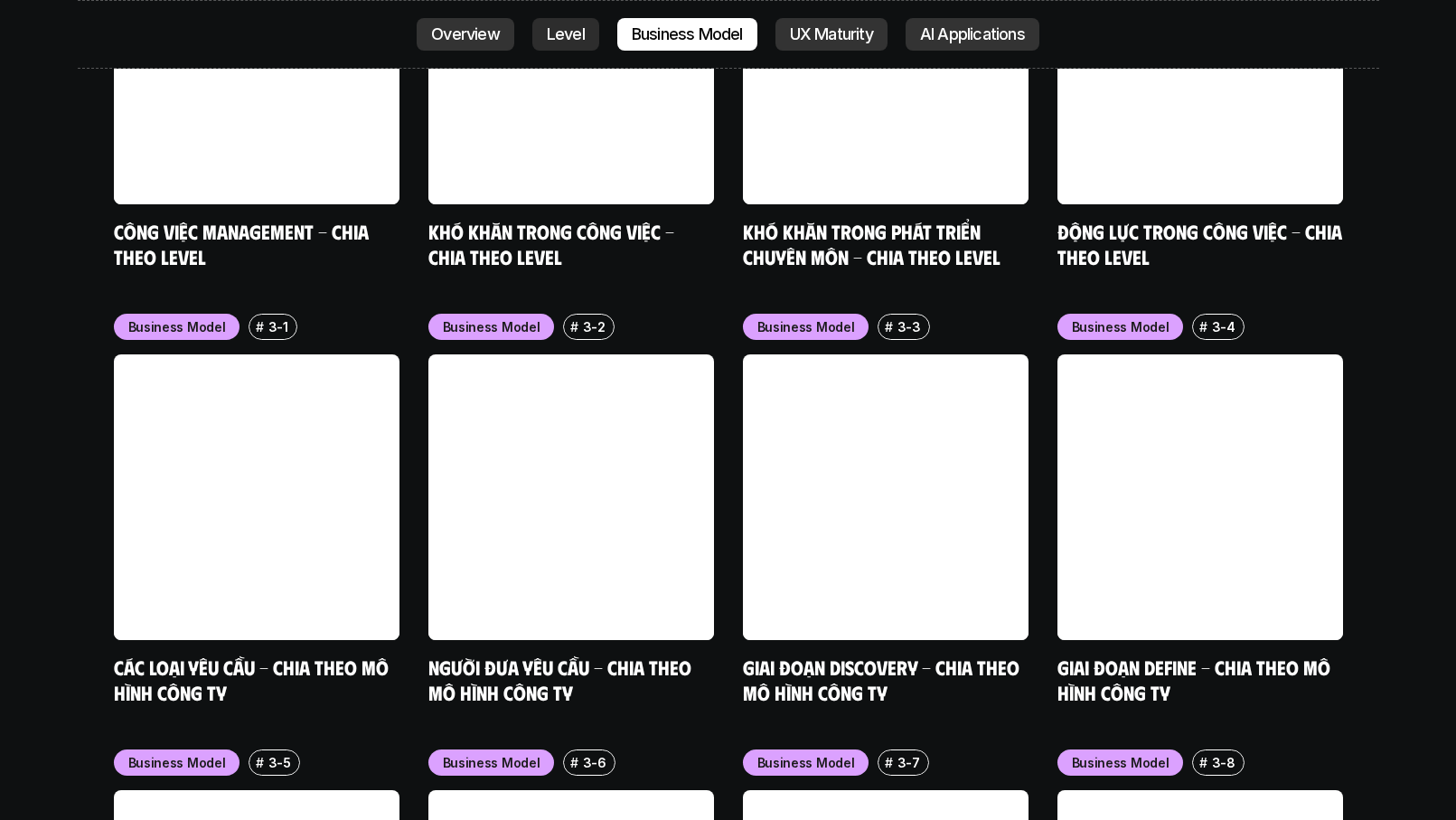
scroll to position [7457, 0]
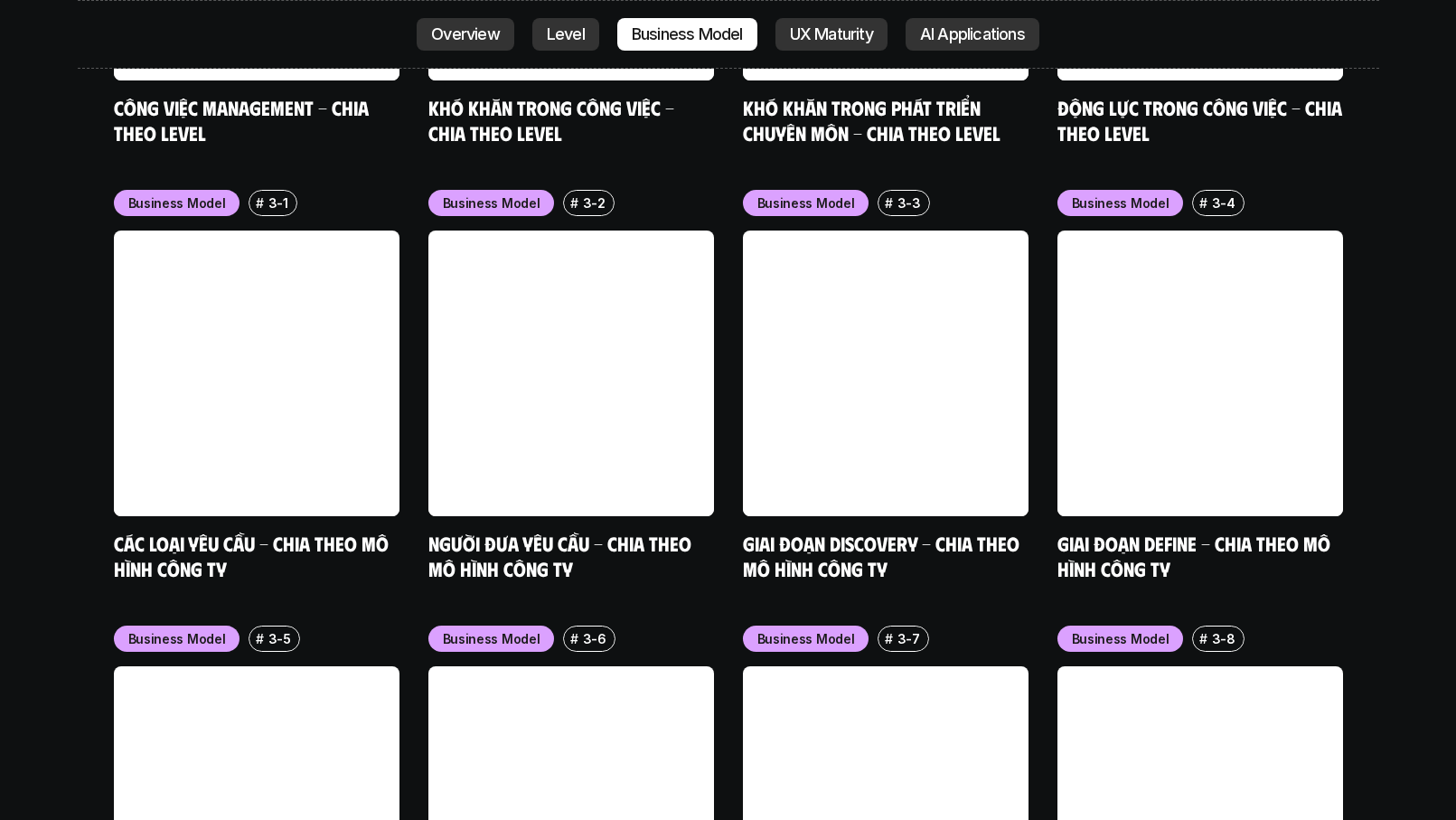
click at [816, 39] on p "UX Maturity" at bounding box center [831, 34] width 83 height 18
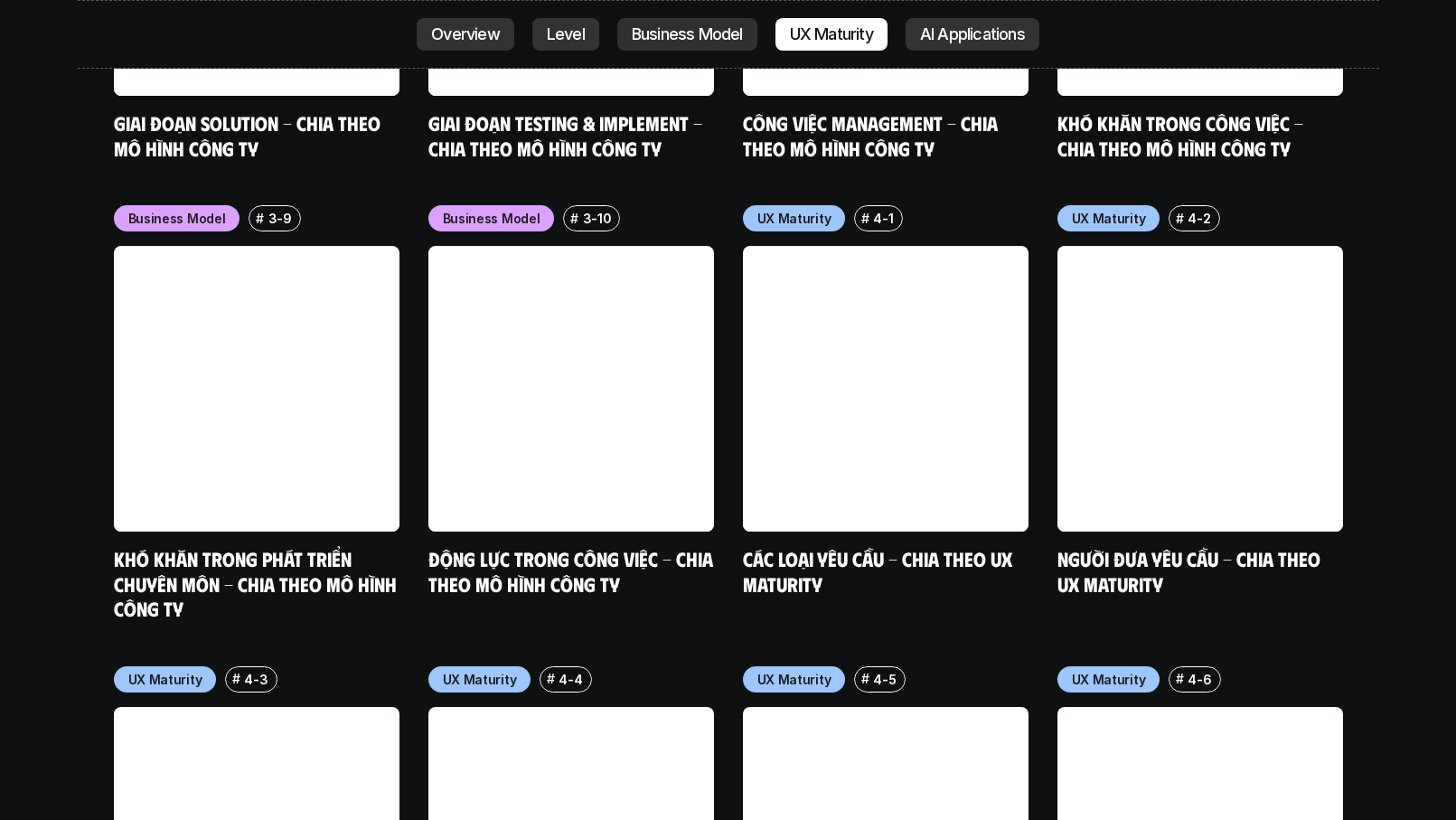
scroll to position [8328, 0]
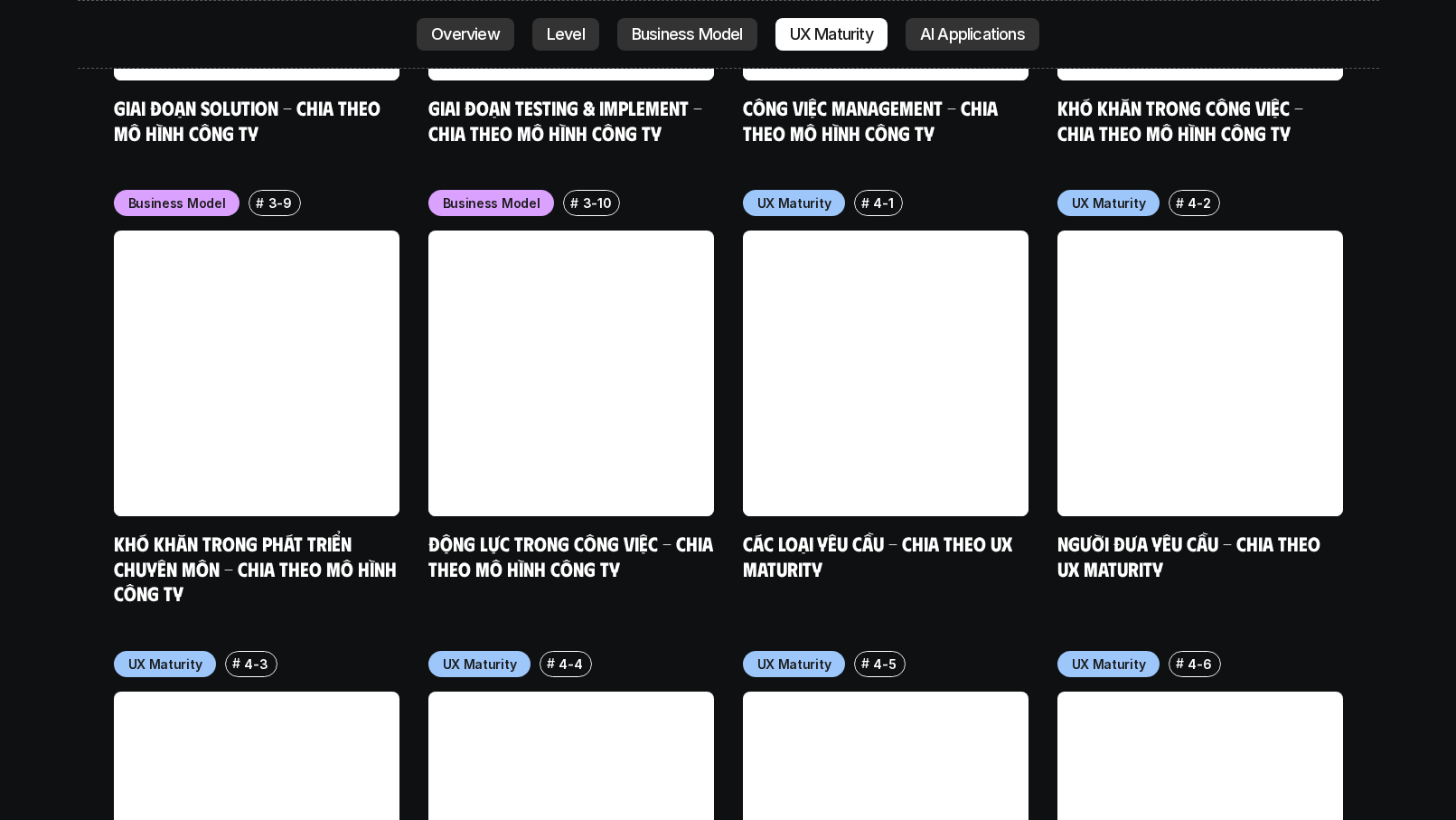
click at [918, 37] on link "AI Applications" at bounding box center [972, 33] width 134 height 32
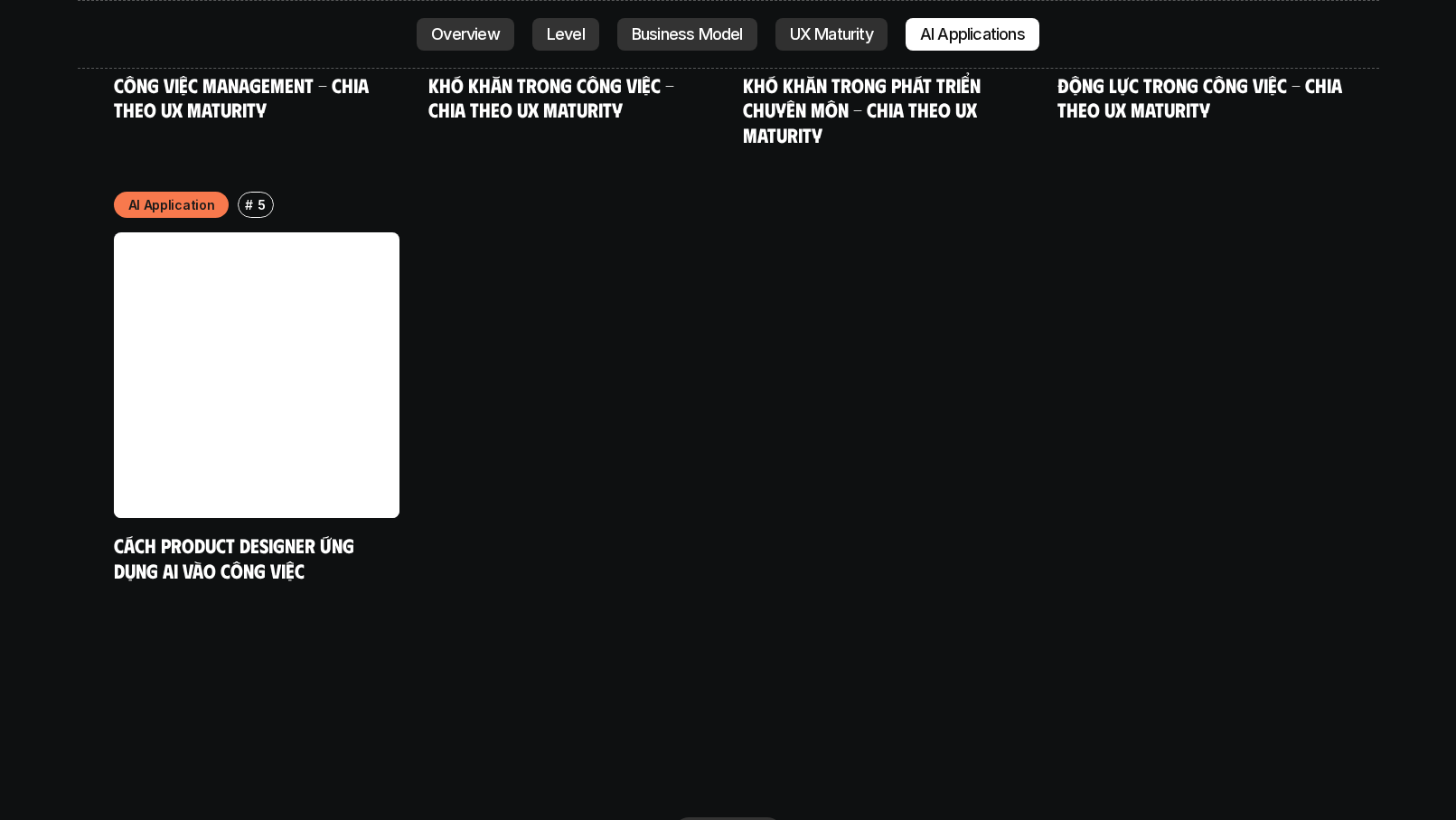
scroll to position [9685, 0]
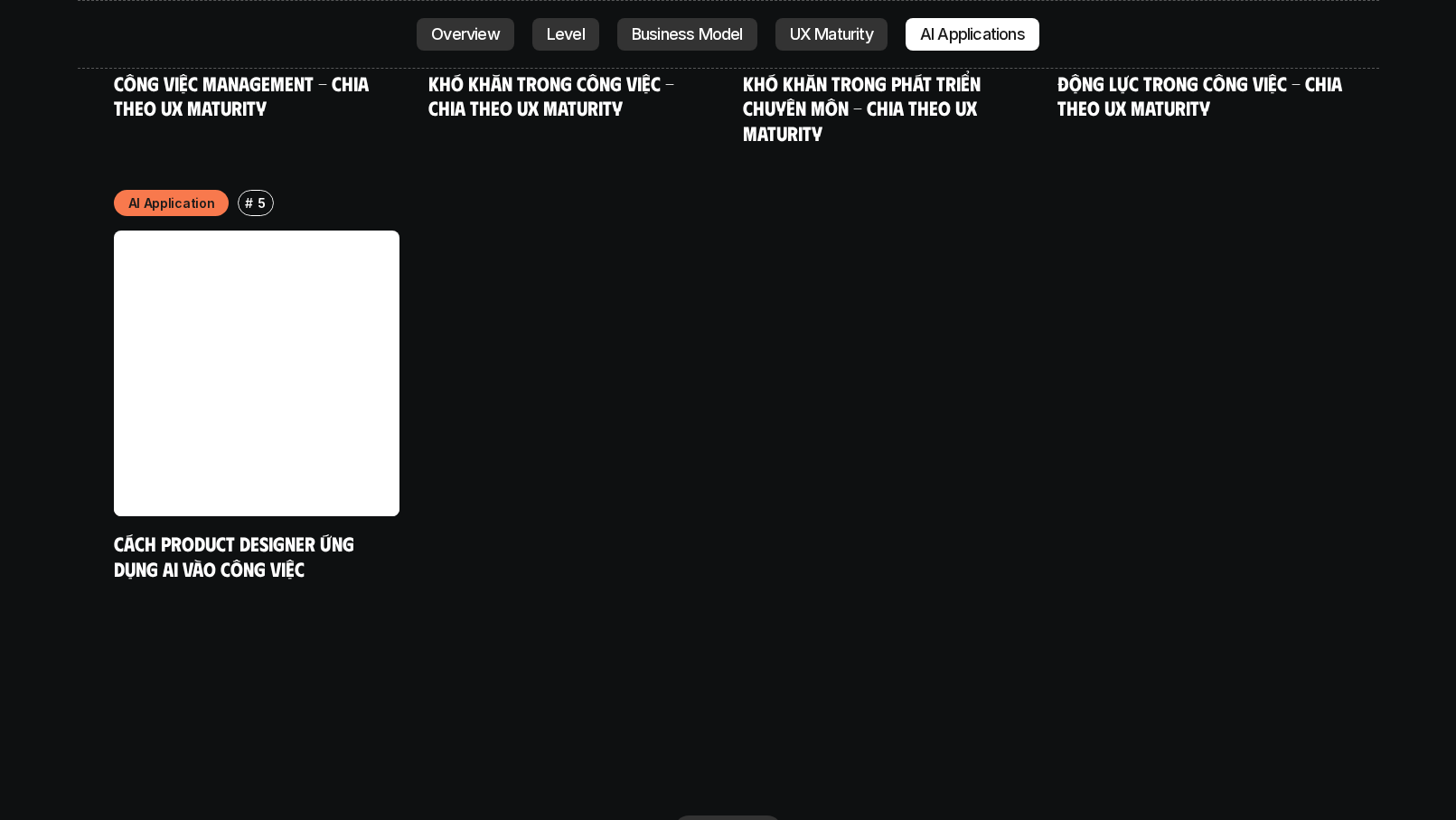
click at [805, 44] on link "UX Maturity" at bounding box center [831, 33] width 113 height 32
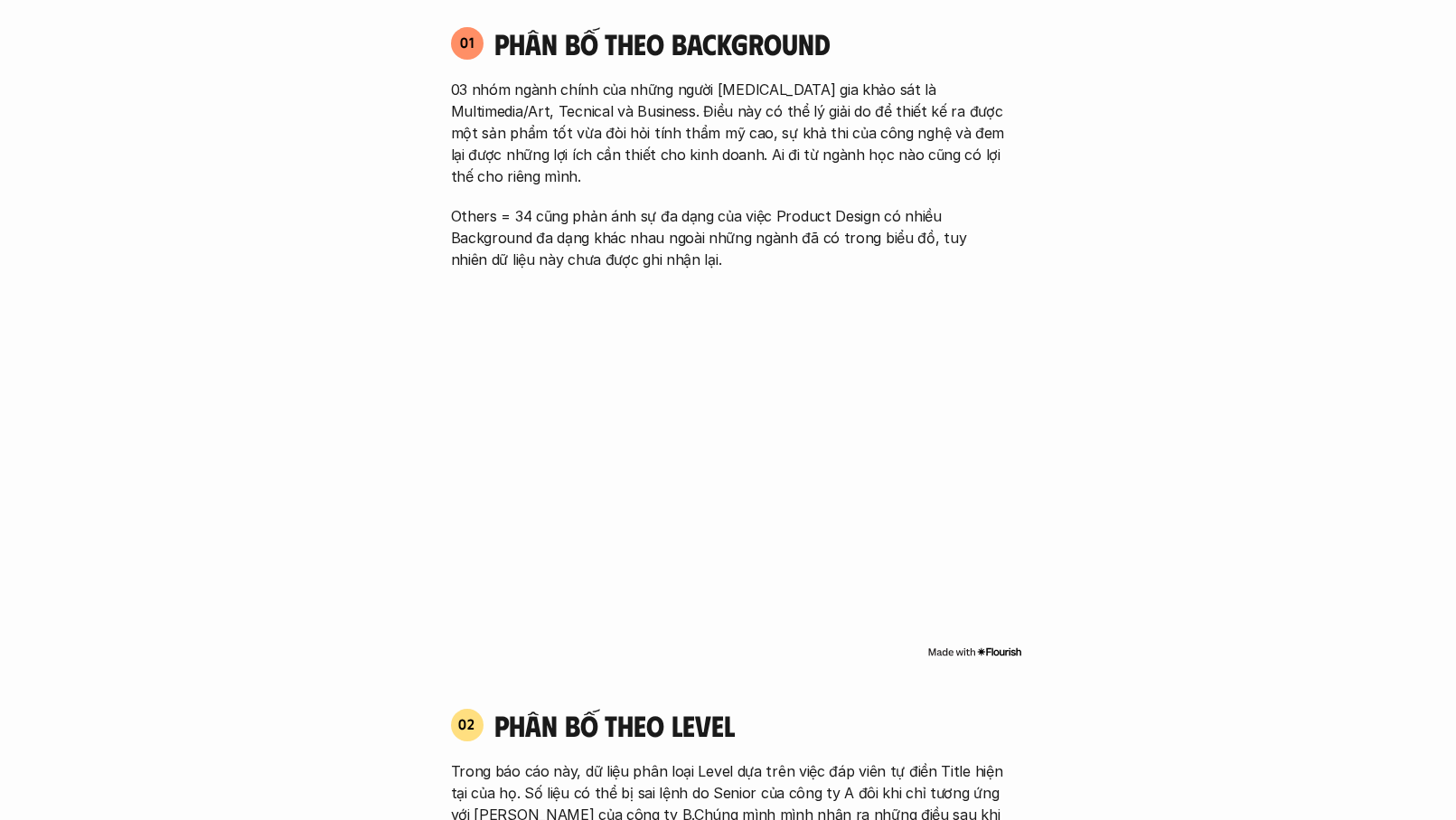
scroll to position [1697, 0]
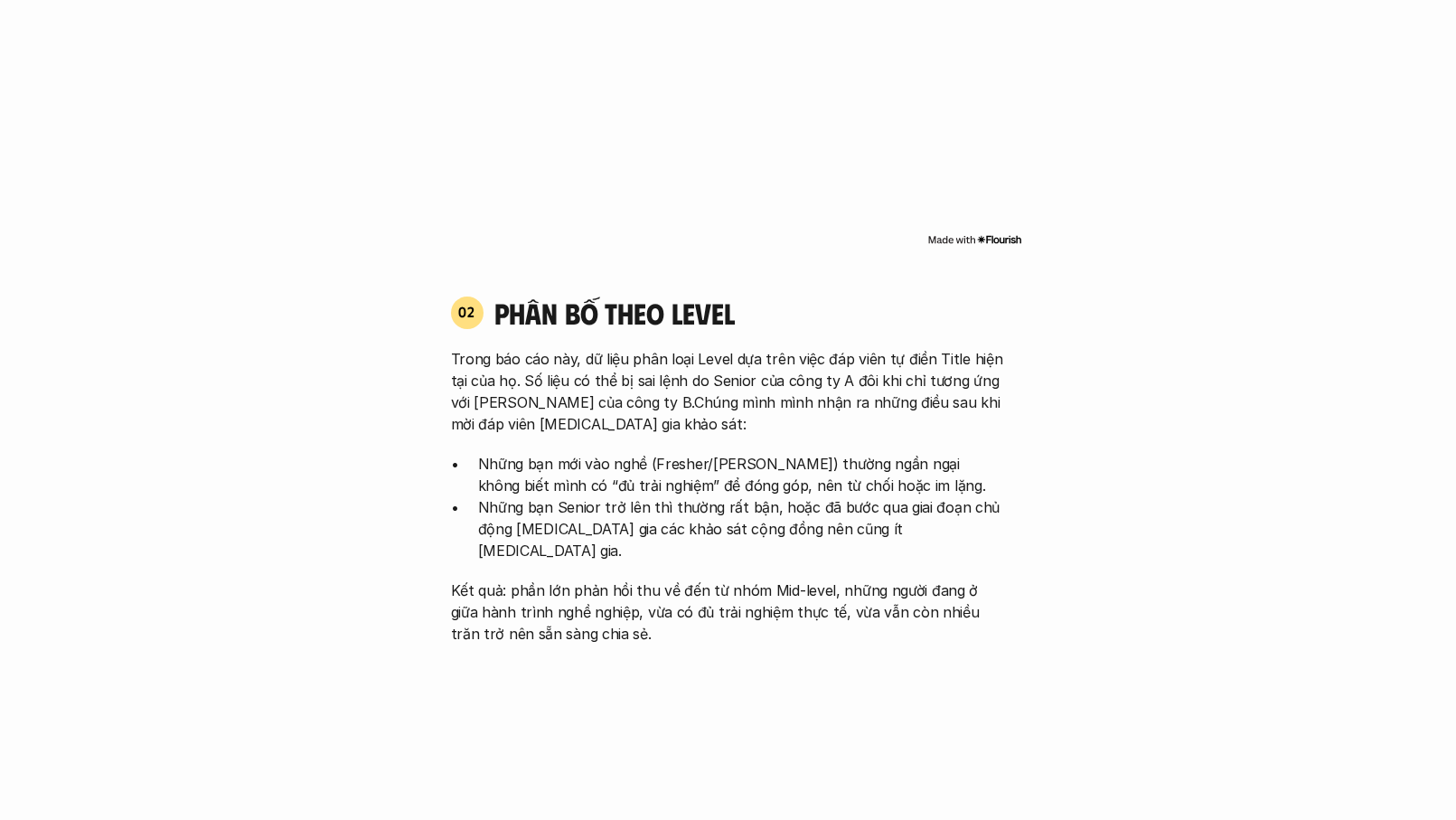
click at [1012, 232] on img at bounding box center [975, 239] width 95 height 15
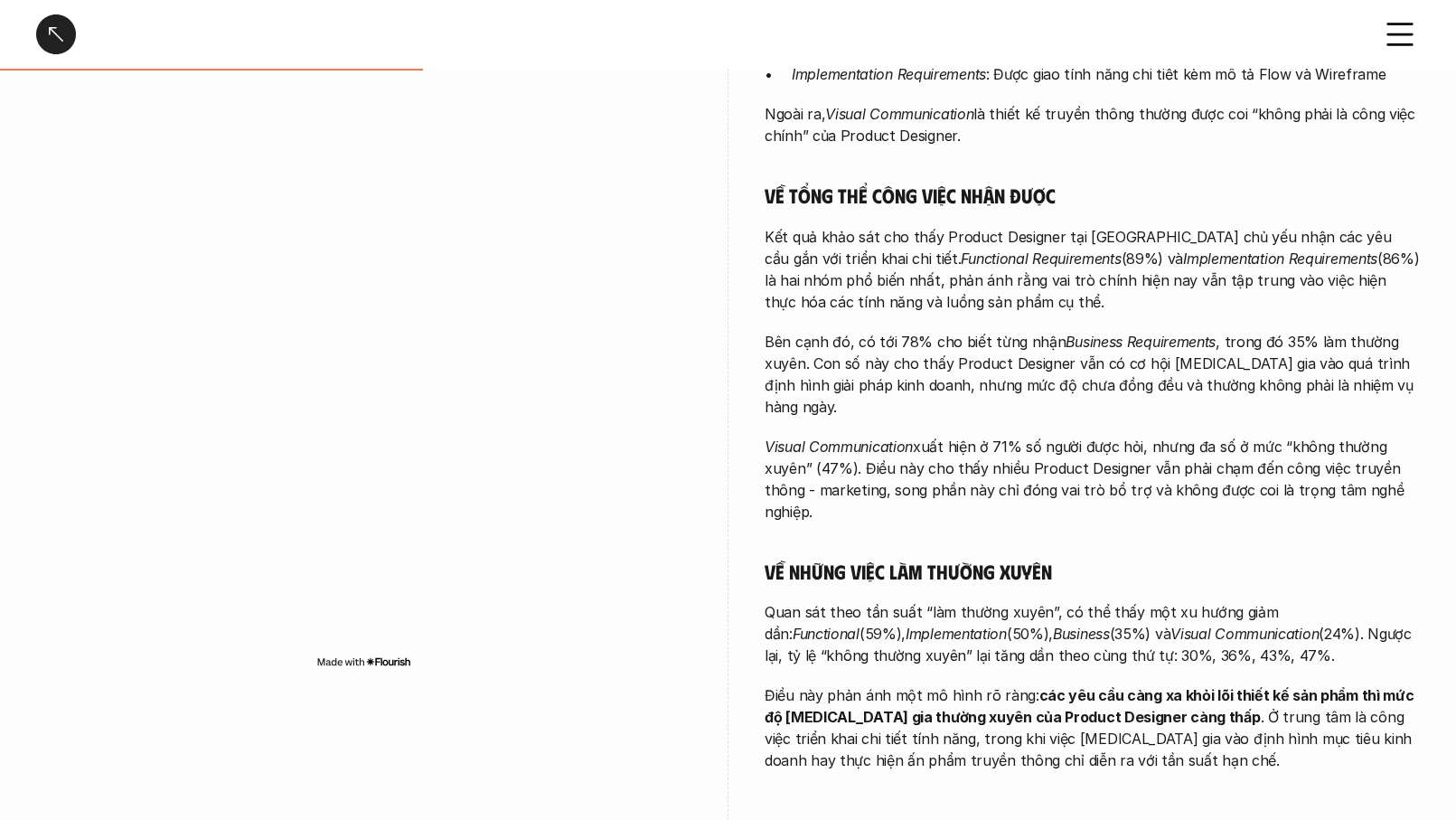
scroll to position [636, 0]
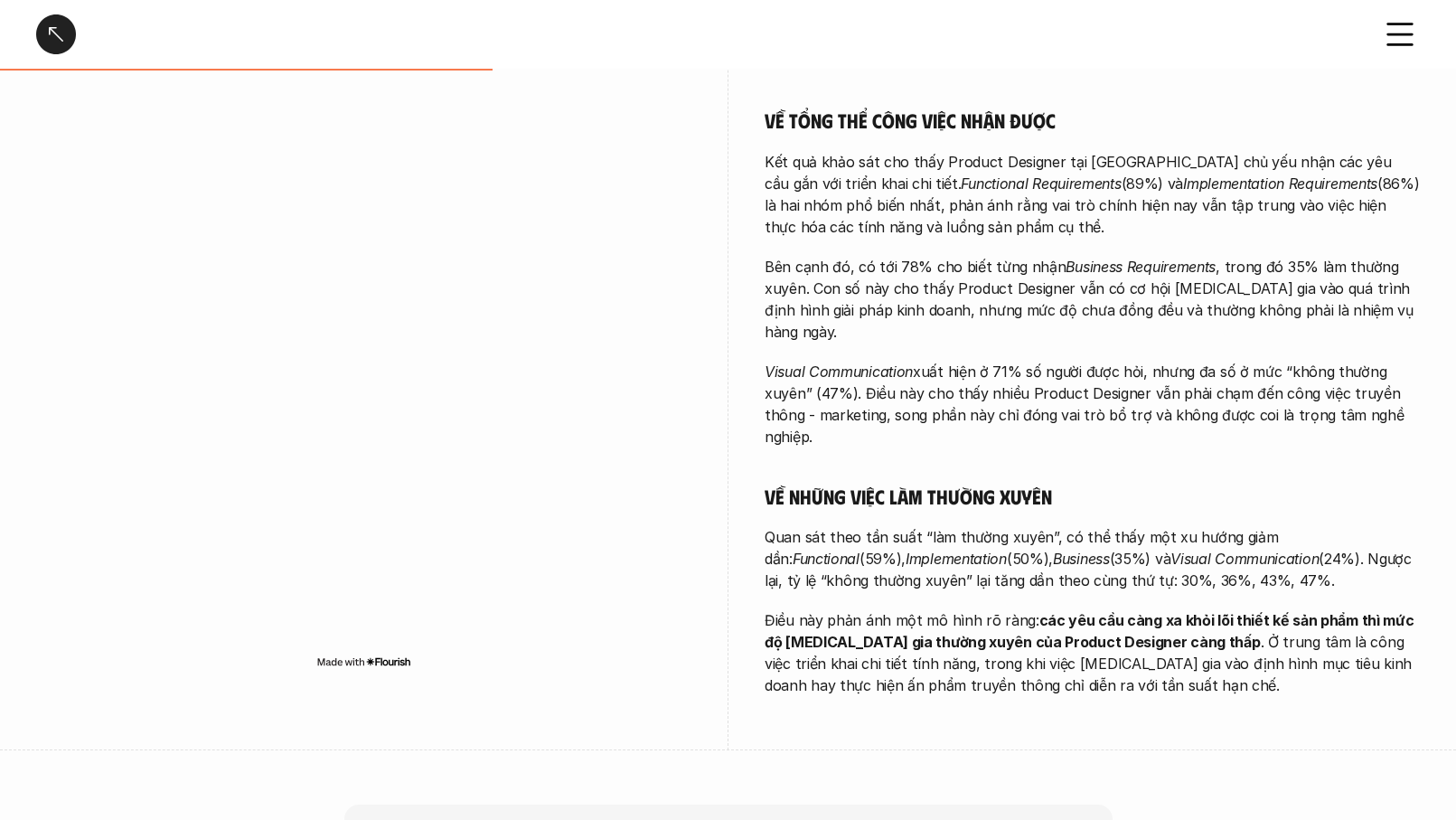
click at [841, 114] on h5 "Về tổng thể công việc nhận được" at bounding box center [1092, 120] width 656 height 25
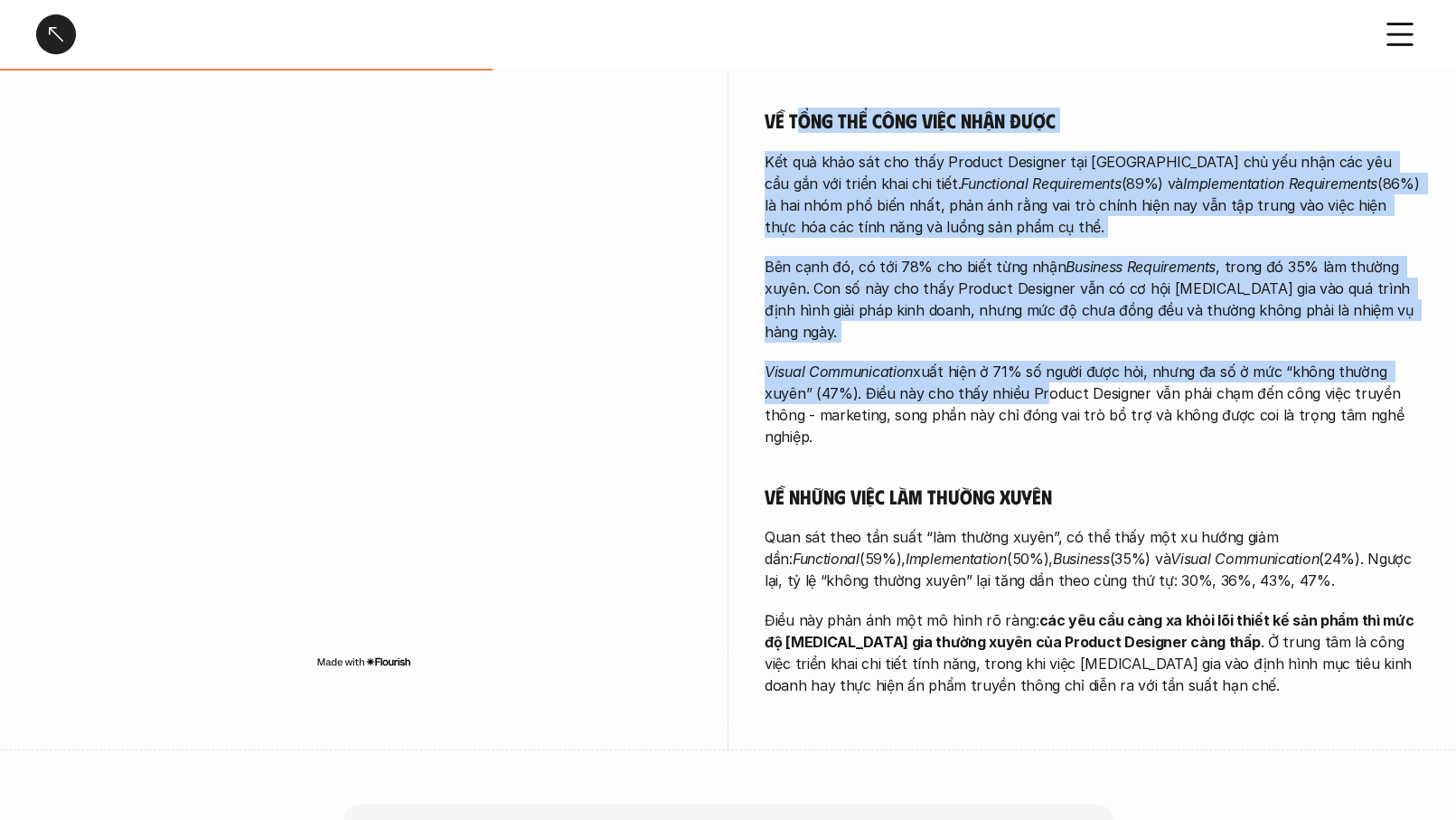
drag, startPoint x: 797, startPoint y: 127, endPoint x: 1036, endPoint y: 376, distance: 345.1
click at [1034, 373] on div "Càng đảm nhận những công việc tổng quan hơn, Product Designer càng có mức độ tự…" at bounding box center [1092, 284] width 656 height 823
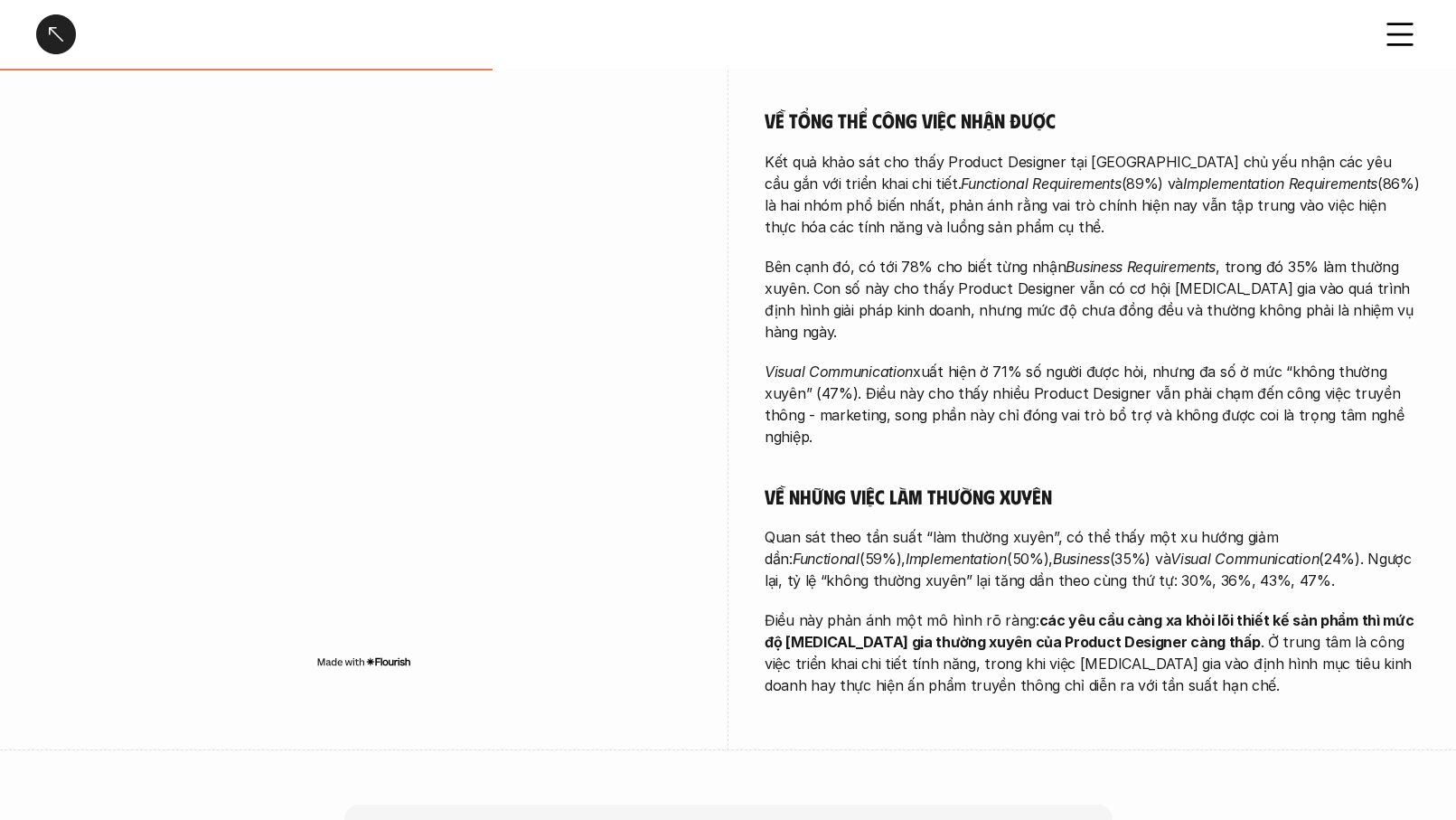
click at [1037, 377] on p "Visual Communication xuất hiện ở 71% số người được hỏi, nhưng đa số ở mức “khôn…" at bounding box center [1092, 403] width 656 height 87
